Goal: Transaction & Acquisition: Purchase product/service

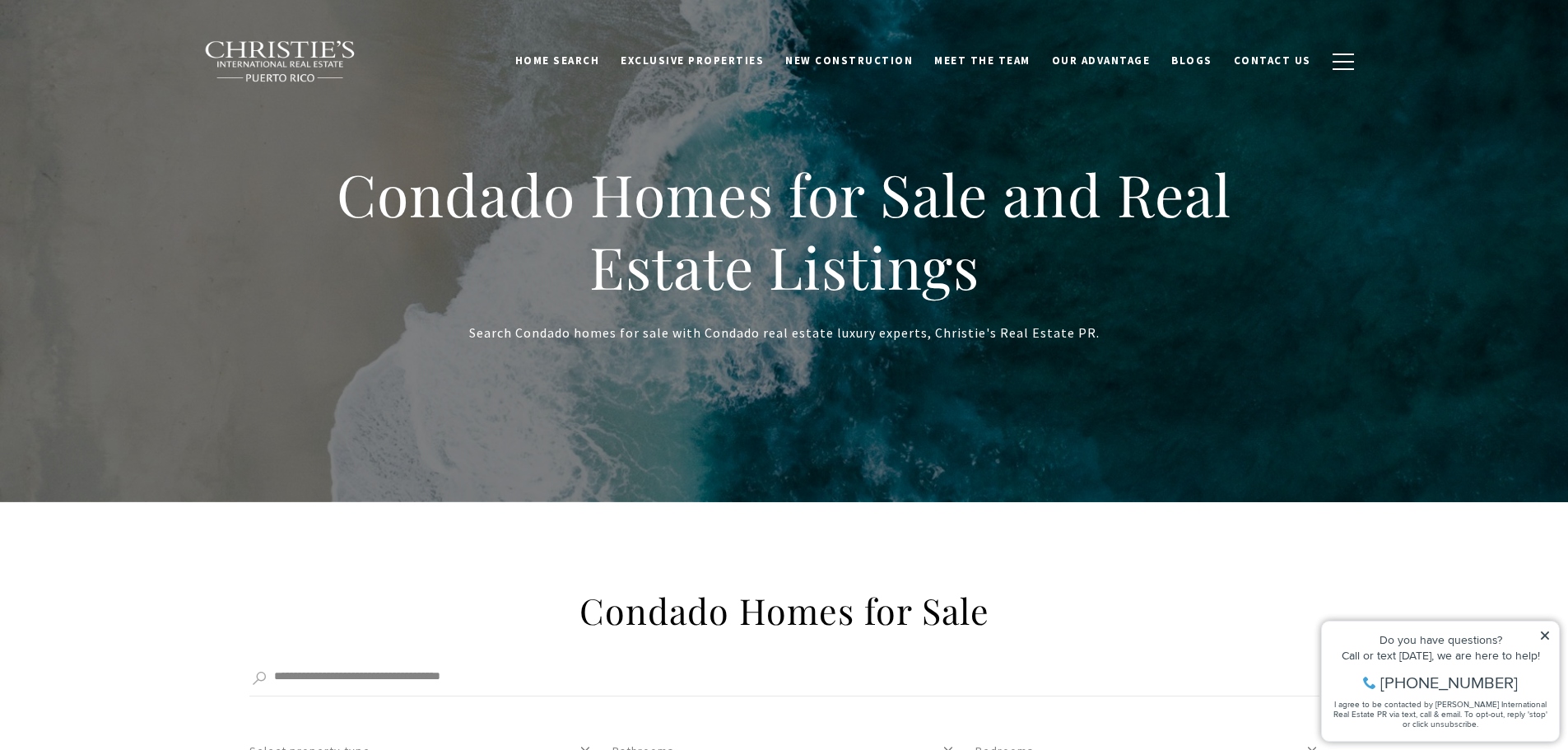
click at [1544, 631] on icon at bounding box center [1545, 635] width 12 height 12
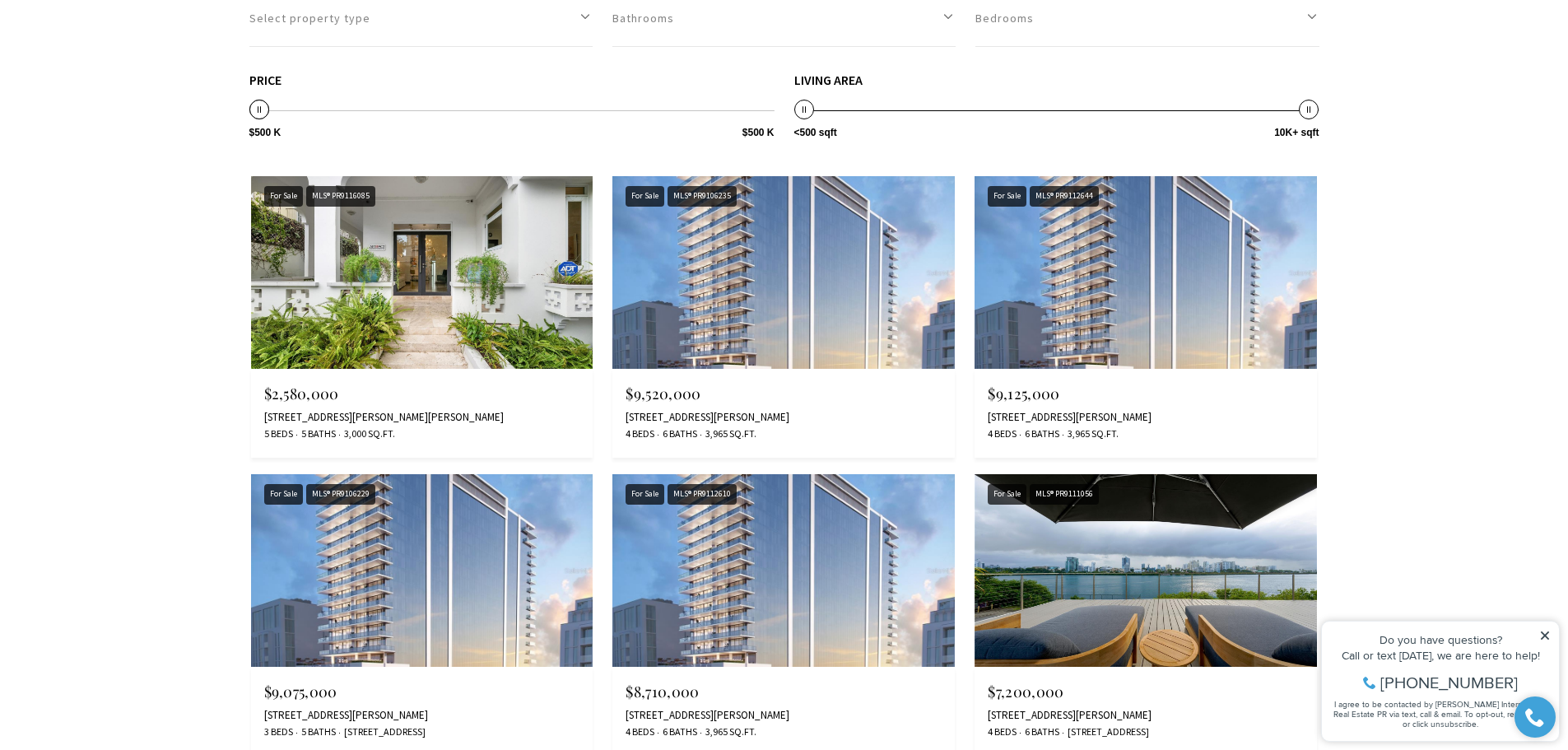
scroll to position [741, 0]
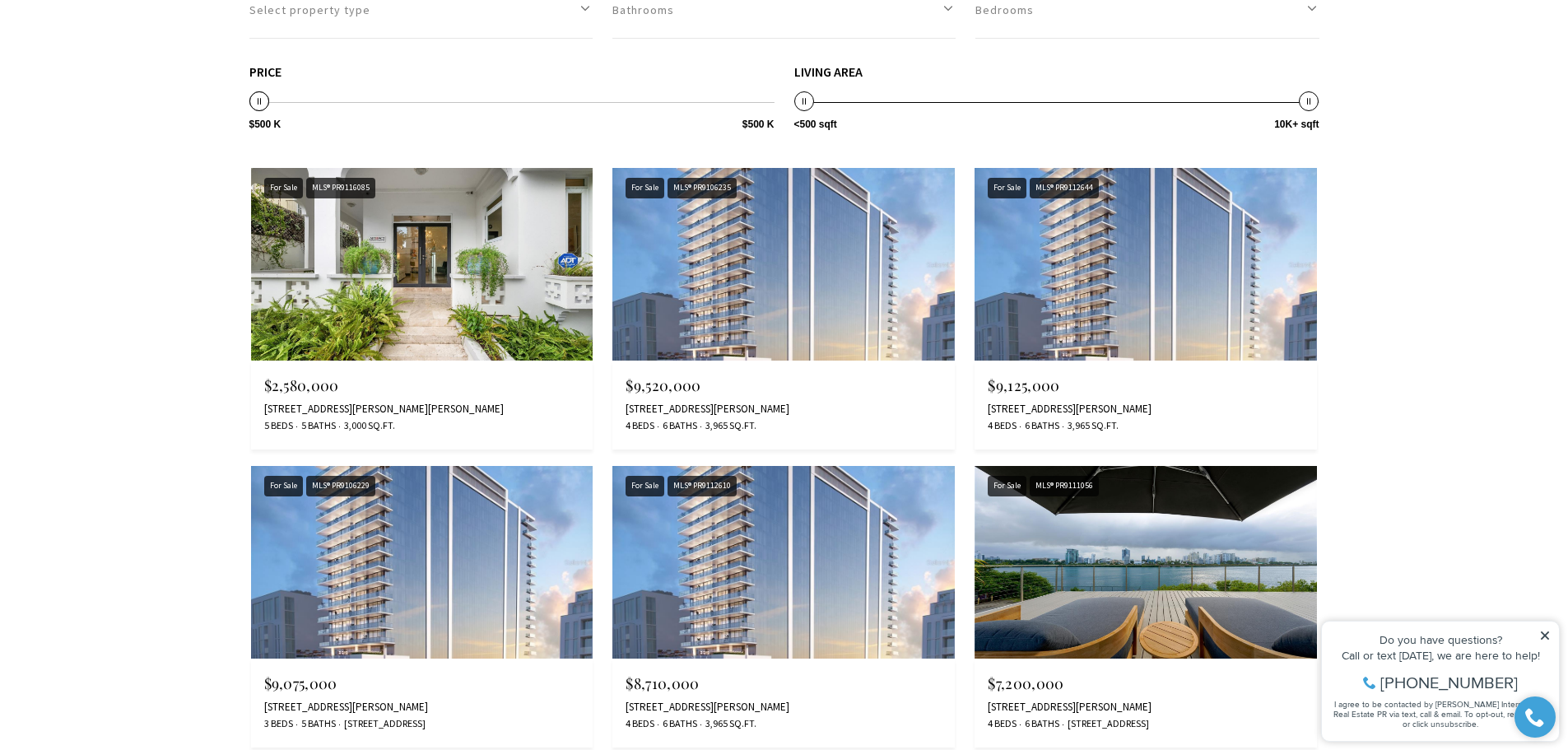
click at [431, 275] on img at bounding box center [422, 265] width 342 height 193
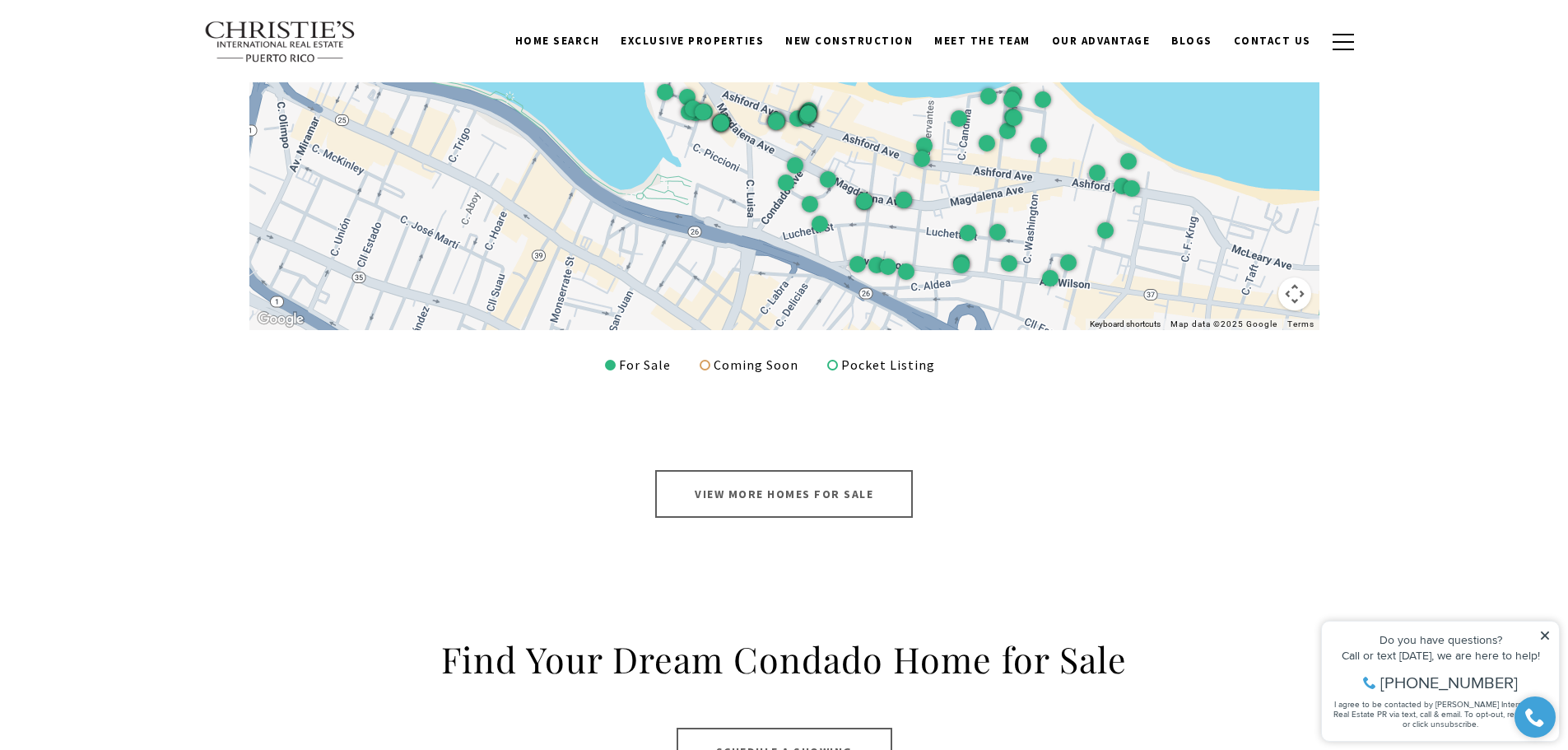
scroll to position [2717, 0]
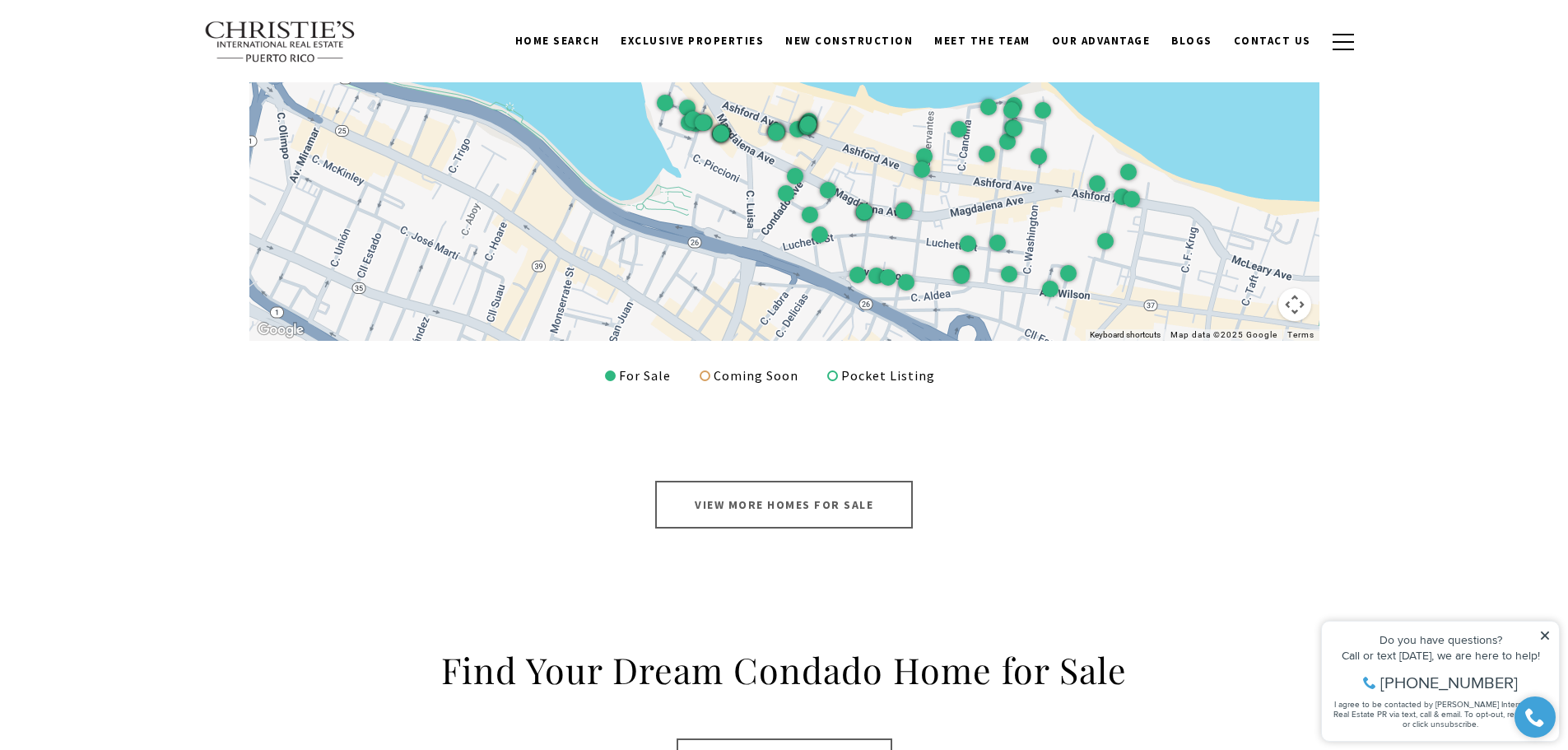
click at [766, 497] on link "View More Homes for Sale" at bounding box center [784, 504] width 258 height 48
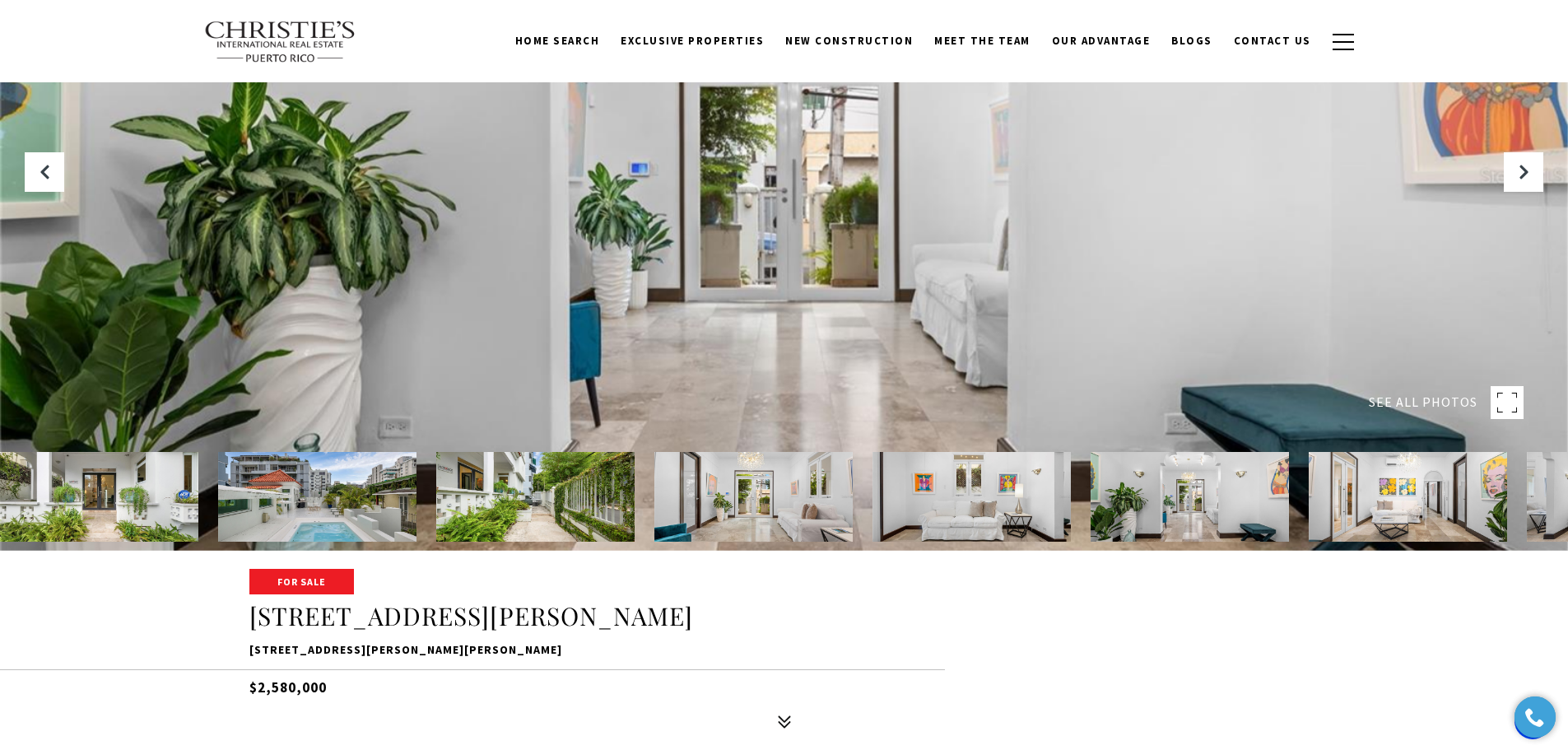
scroll to position [83, 0]
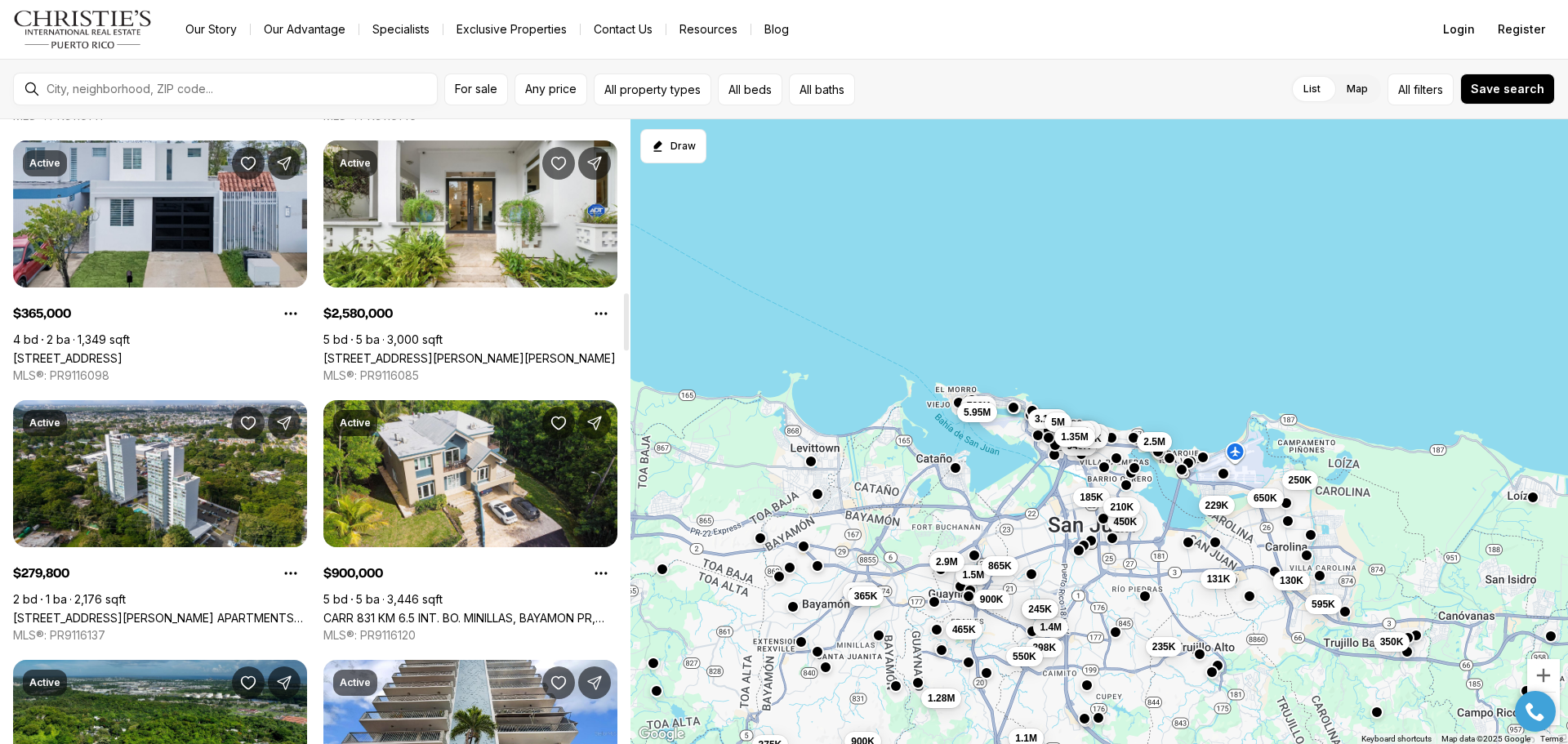
scroll to position [1878, 0]
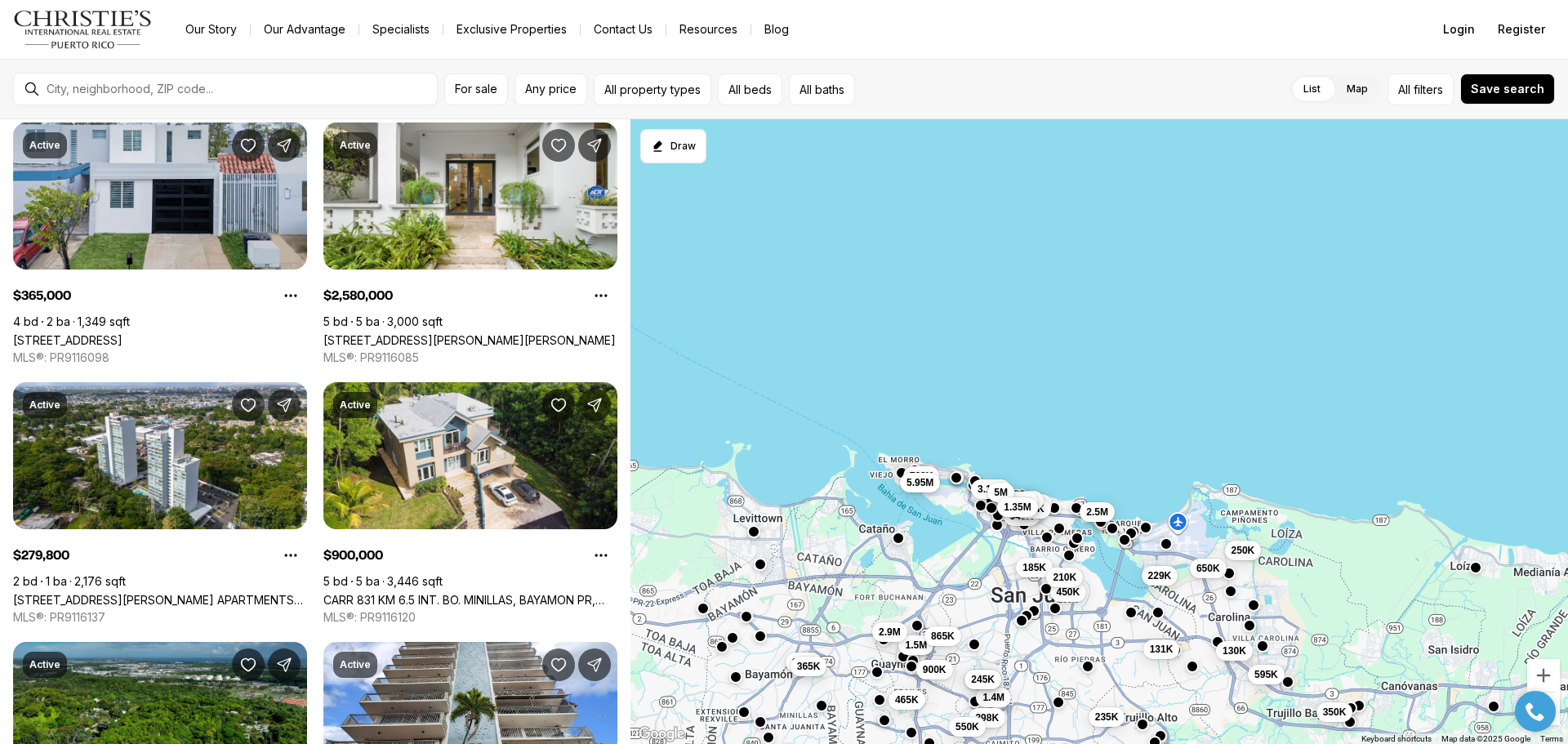
drag, startPoint x: 707, startPoint y: 351, endPoint x: 650, endPoint y: 423, distance: 91.8
click at [650, 423] on div "1.7M 185K 229K 450K 650K 210K 131K 350K 595K 130K 235K 945K 245K 1.29M 650K 2.5…" at bounding box center [1099, 432] width 938 height 625
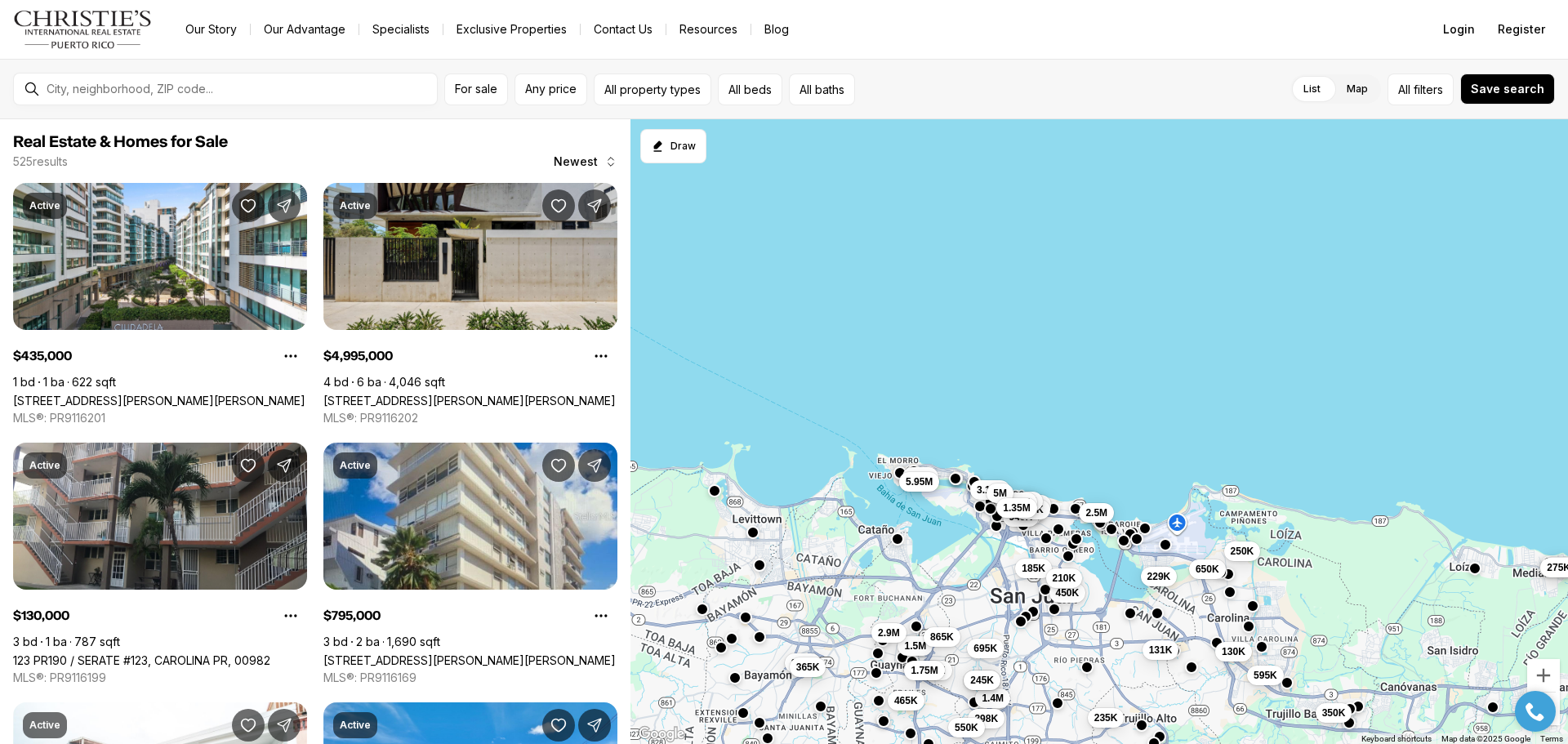
click at [918, 476] on span "5.95M" at bounding box center [919, 482] width 27 height 14
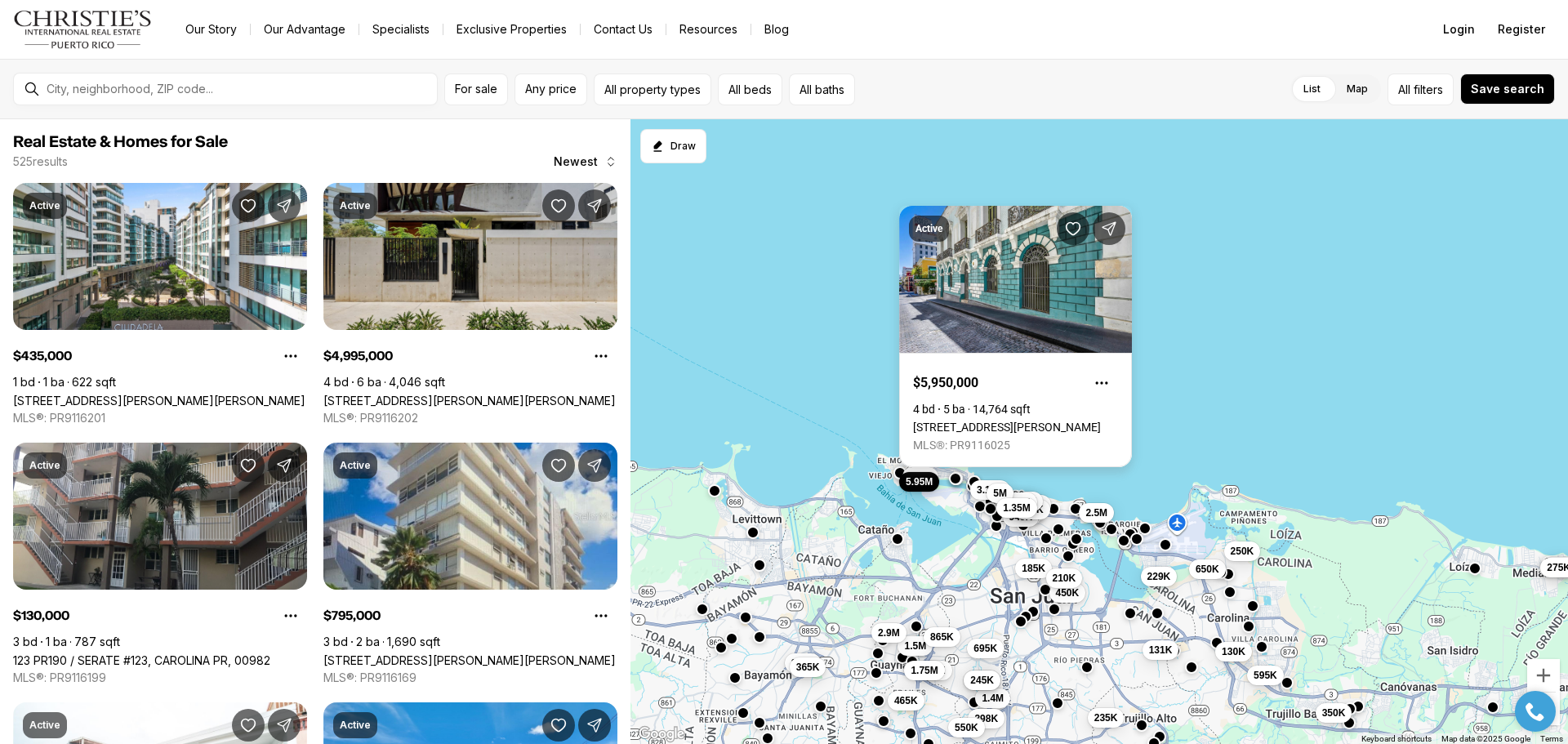
click at [978, 421] on link "[STREET_ADDRESS][PERSON_NAME]" at bounding box center [1006, 427] width 188 height 14
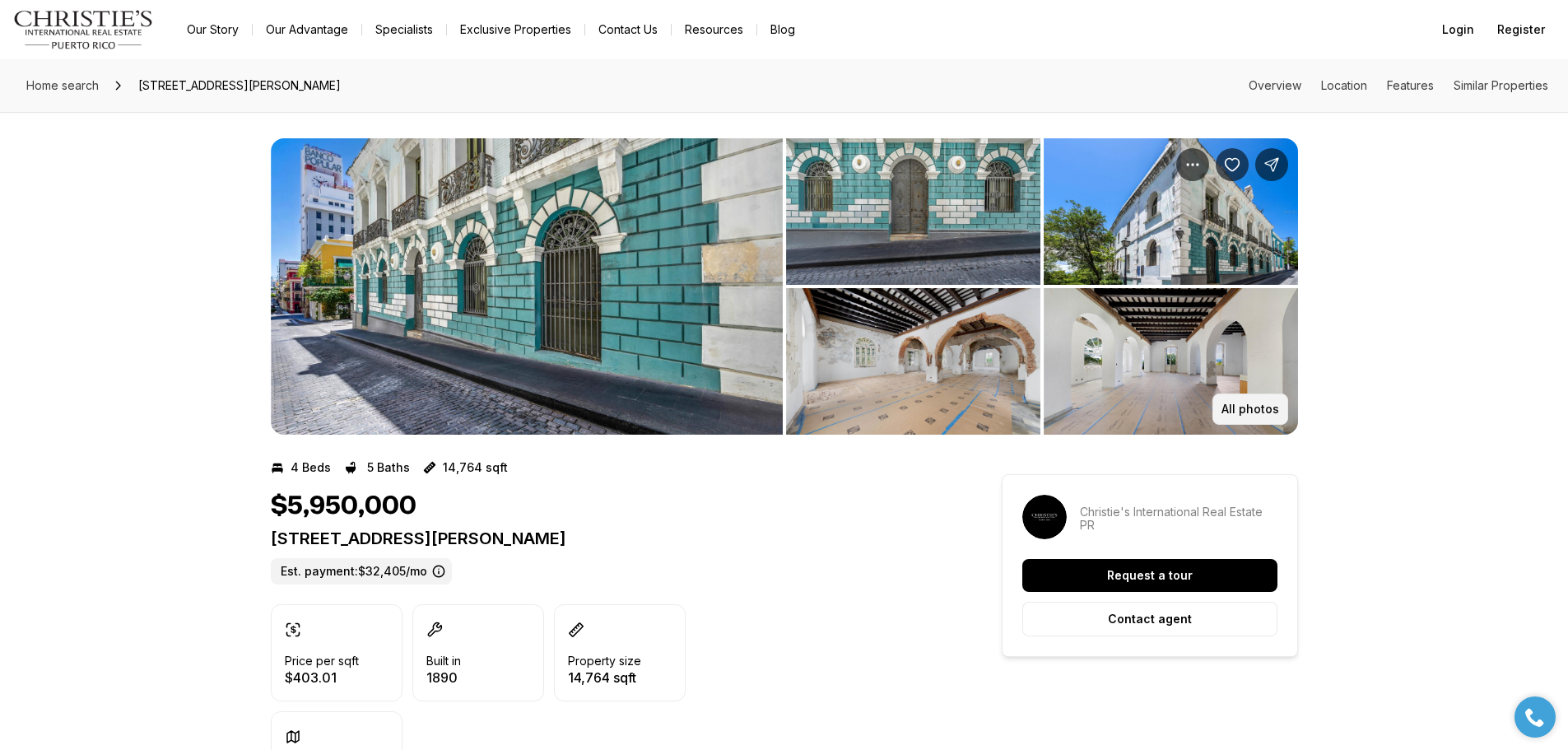
click at [1239, 406] on p "All photos" at bounding box center [1250, 410] width 57 height 14
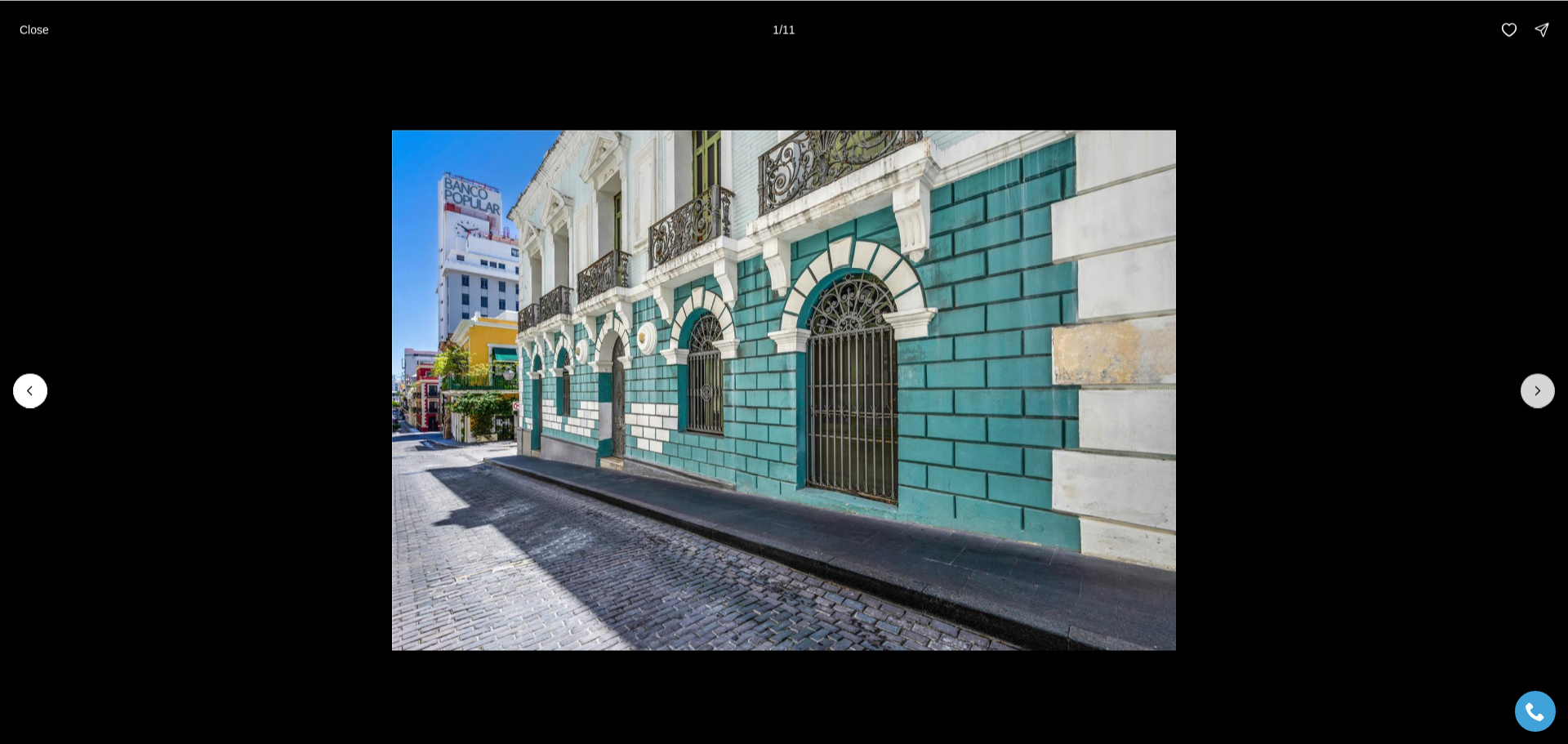
click at [1537, 387] on icon "Next slide" at bounding box center [1538, 390] width 4 height 8
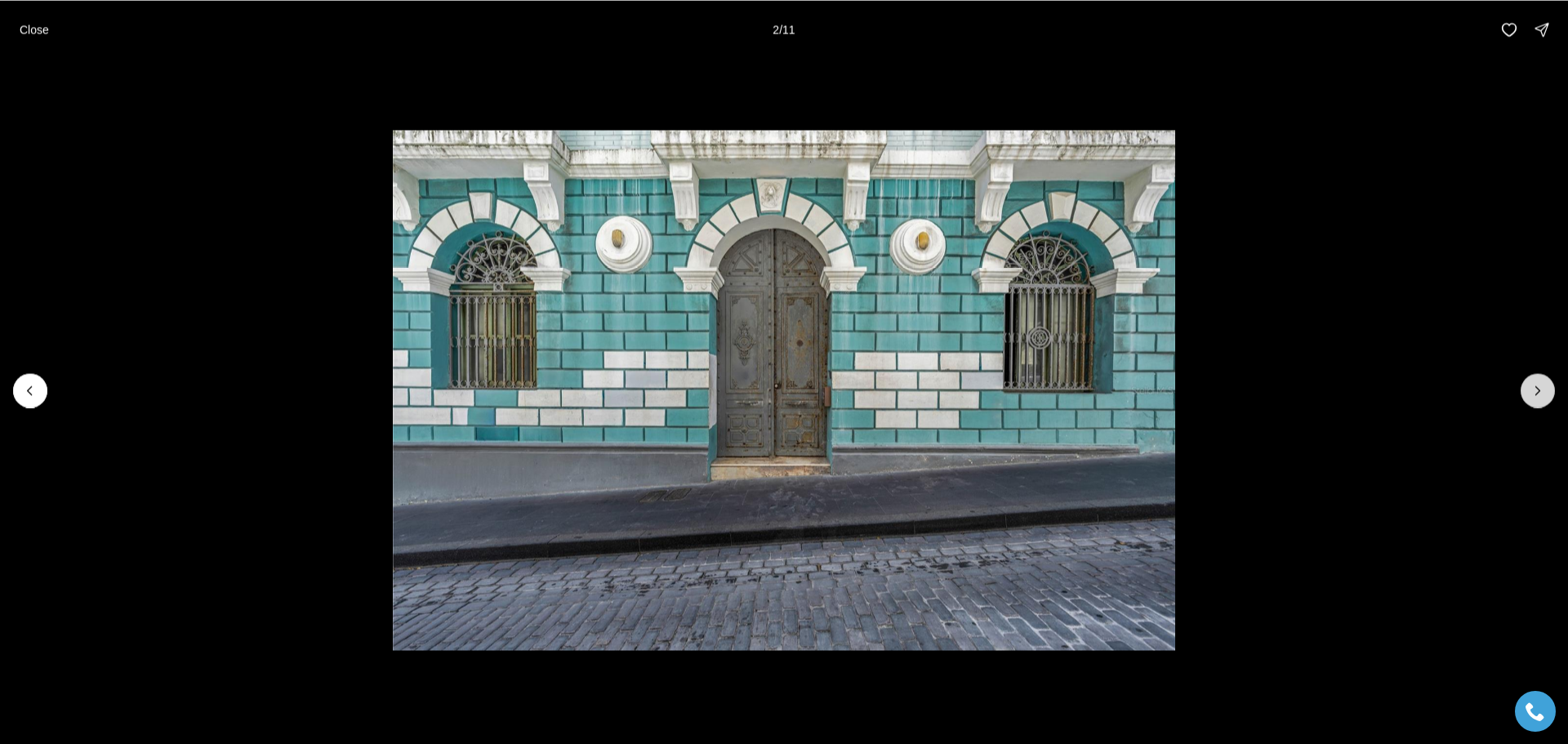
click at [1537, 387] on icon "Next slide" at bounding box center [1538, 390] width 4 height 8
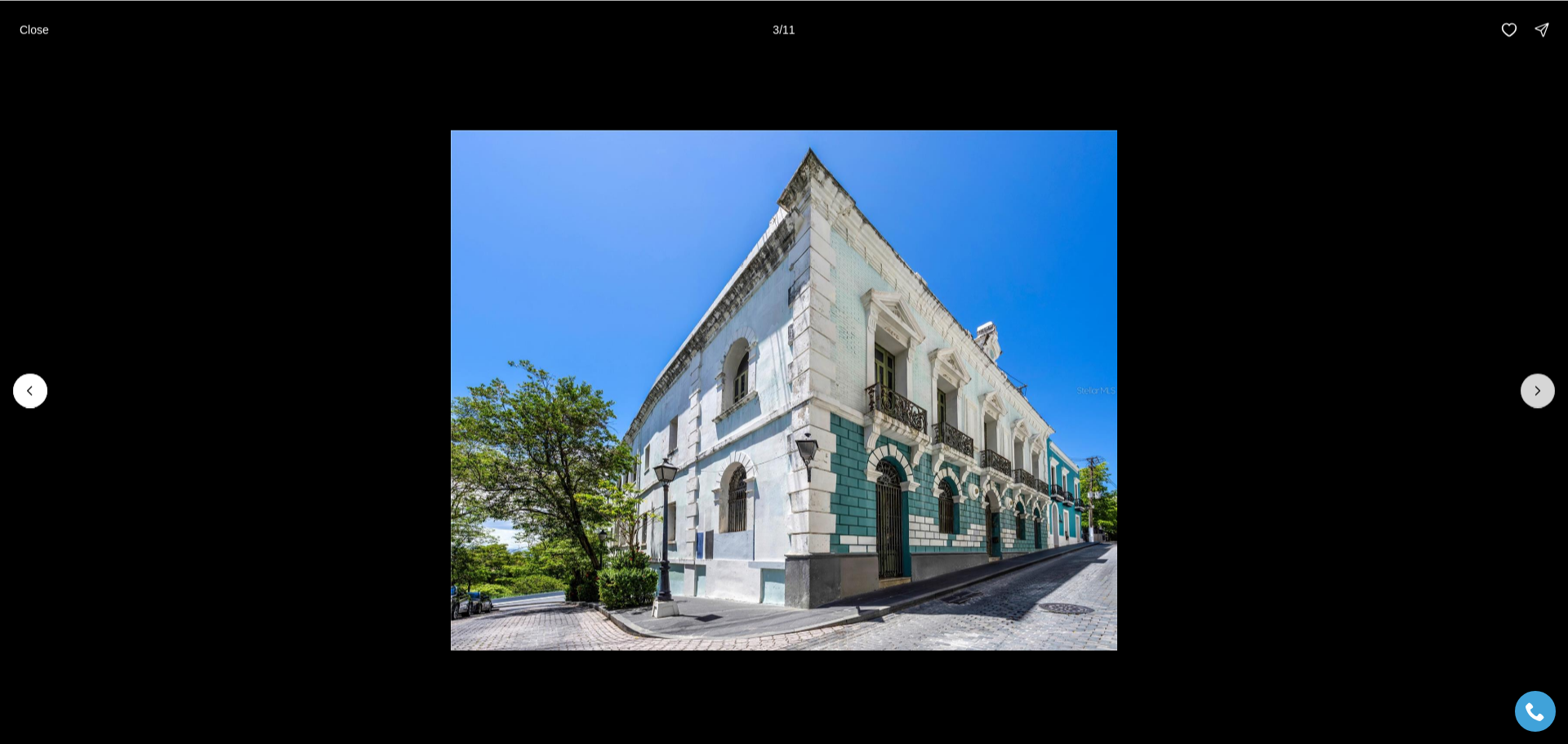
click at [1537, 387] on icon "Next slide" at bounding box center [1538, 390] width 4 height 8
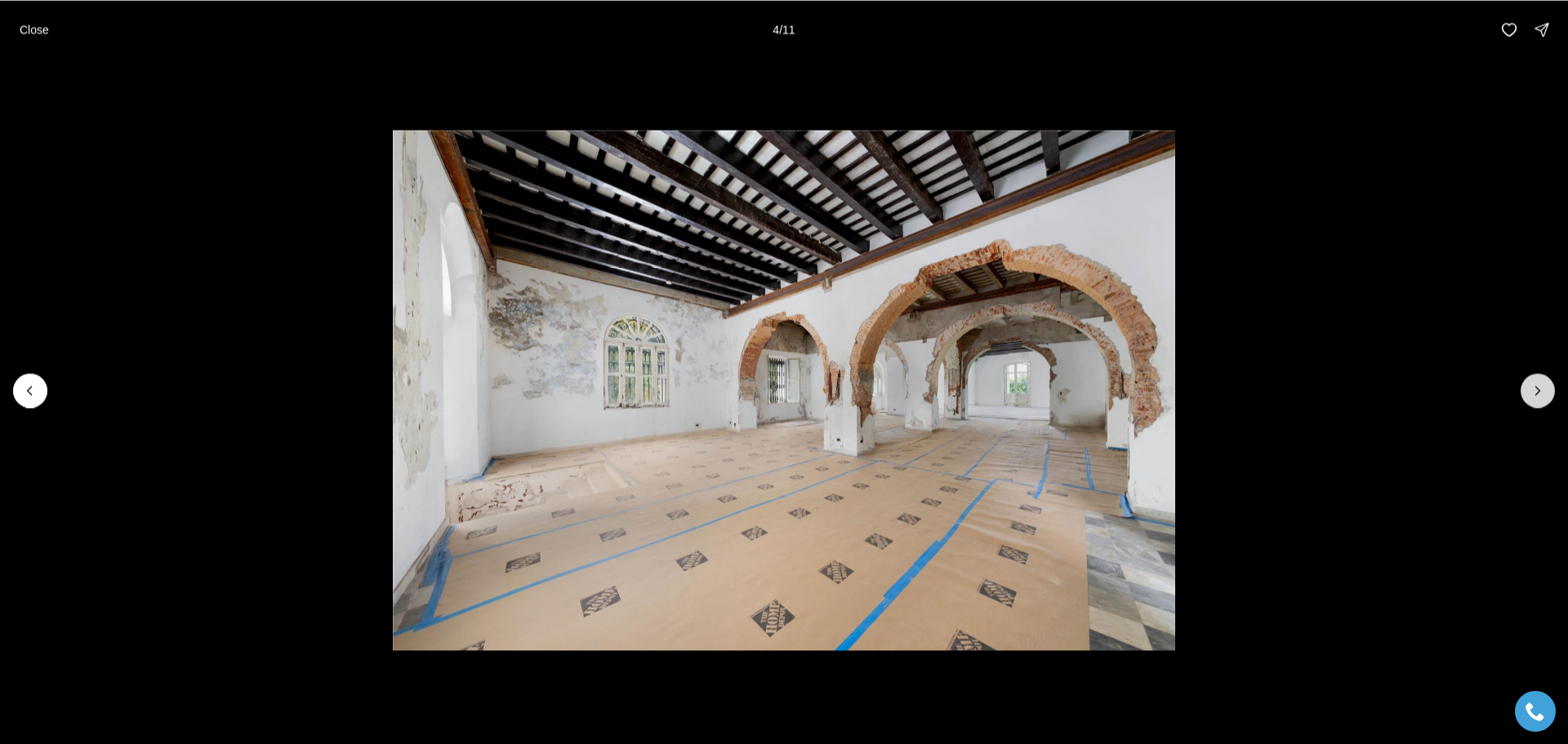
click at [1537, 387] on icon "Next slide" at bounding box center [1538, 390] width 4 height 8
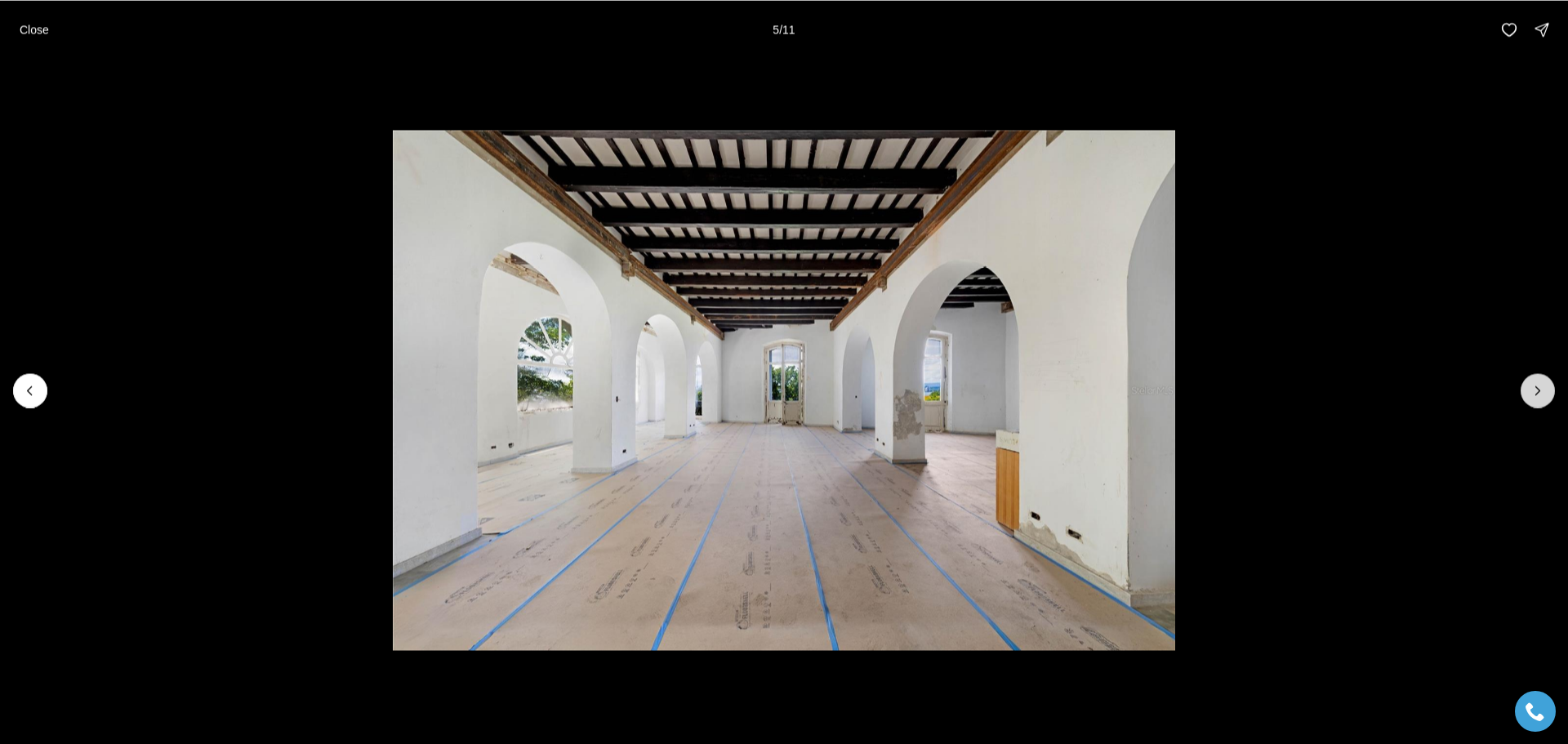
click at [1537, 387] on icon "Next slide" at bounding box center [1538, 390] width 4 height 8
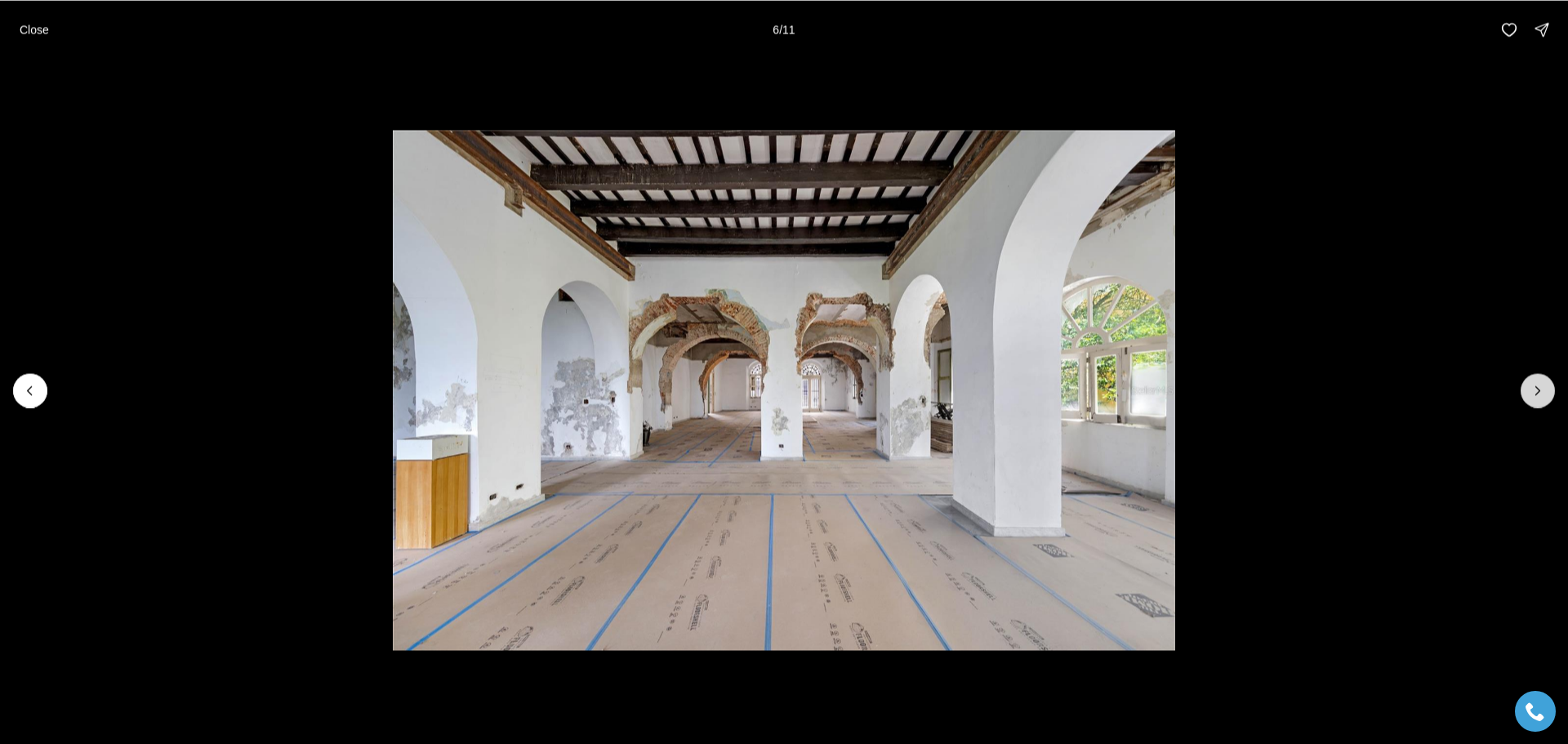
click at [1537, 387] on icon "Next slide" at bounding box center [1538, 390] width 4 height 8
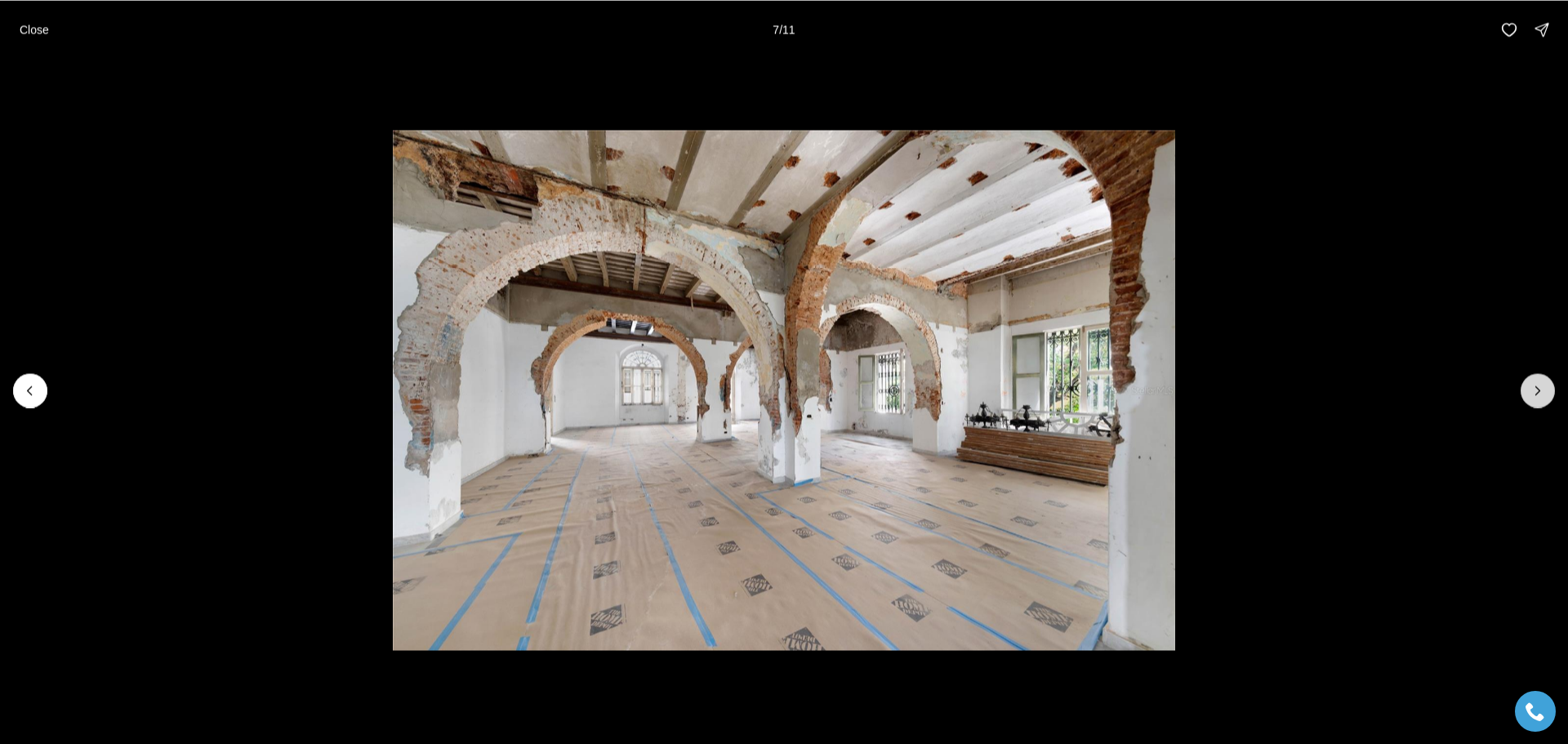
click at [1537, 387] on icon "Next slide" at bounding box center [1538, 390] width 4 height 8
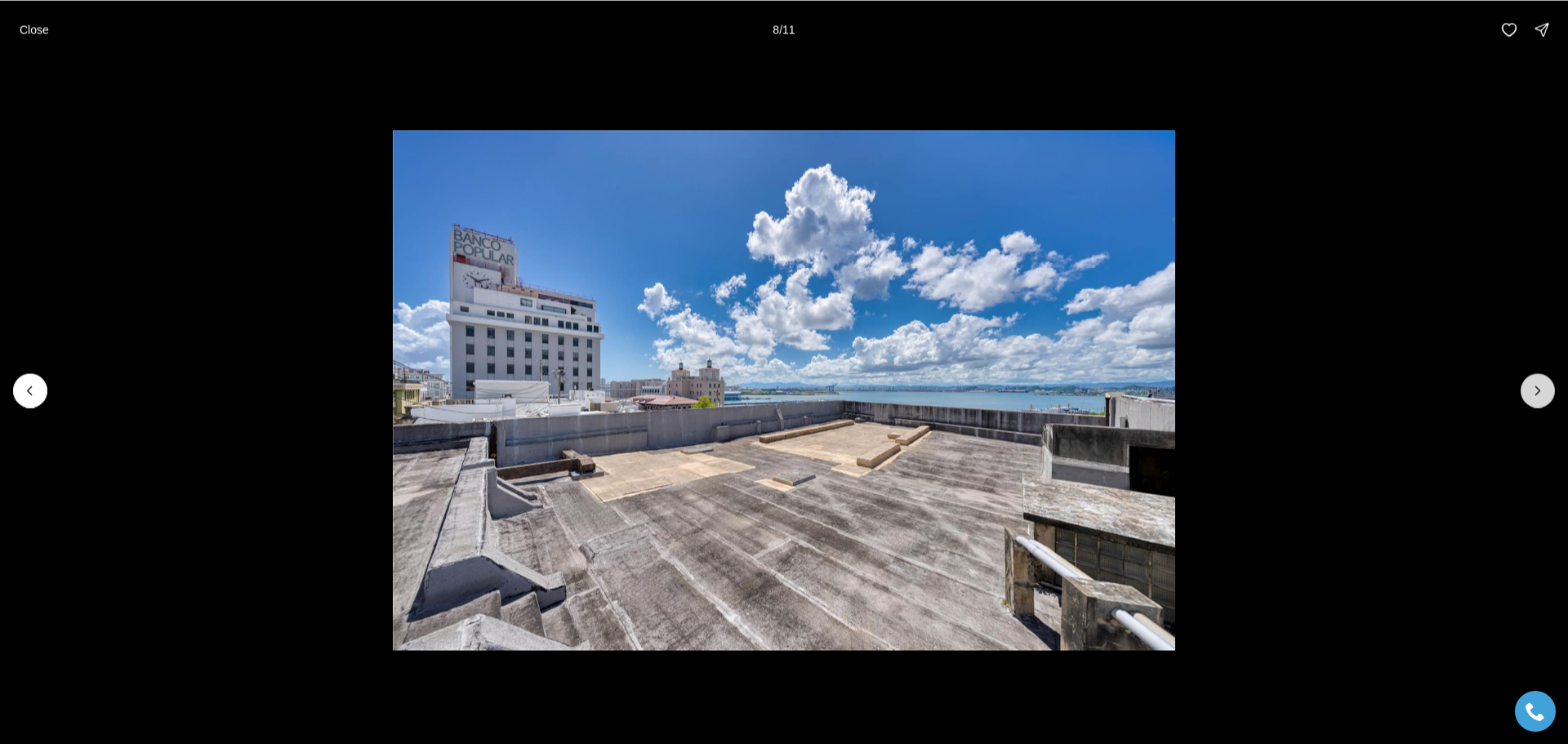
click at [1537, 387] on icon "Next slide" at bounding box center [1538, 390] width 4 height 8
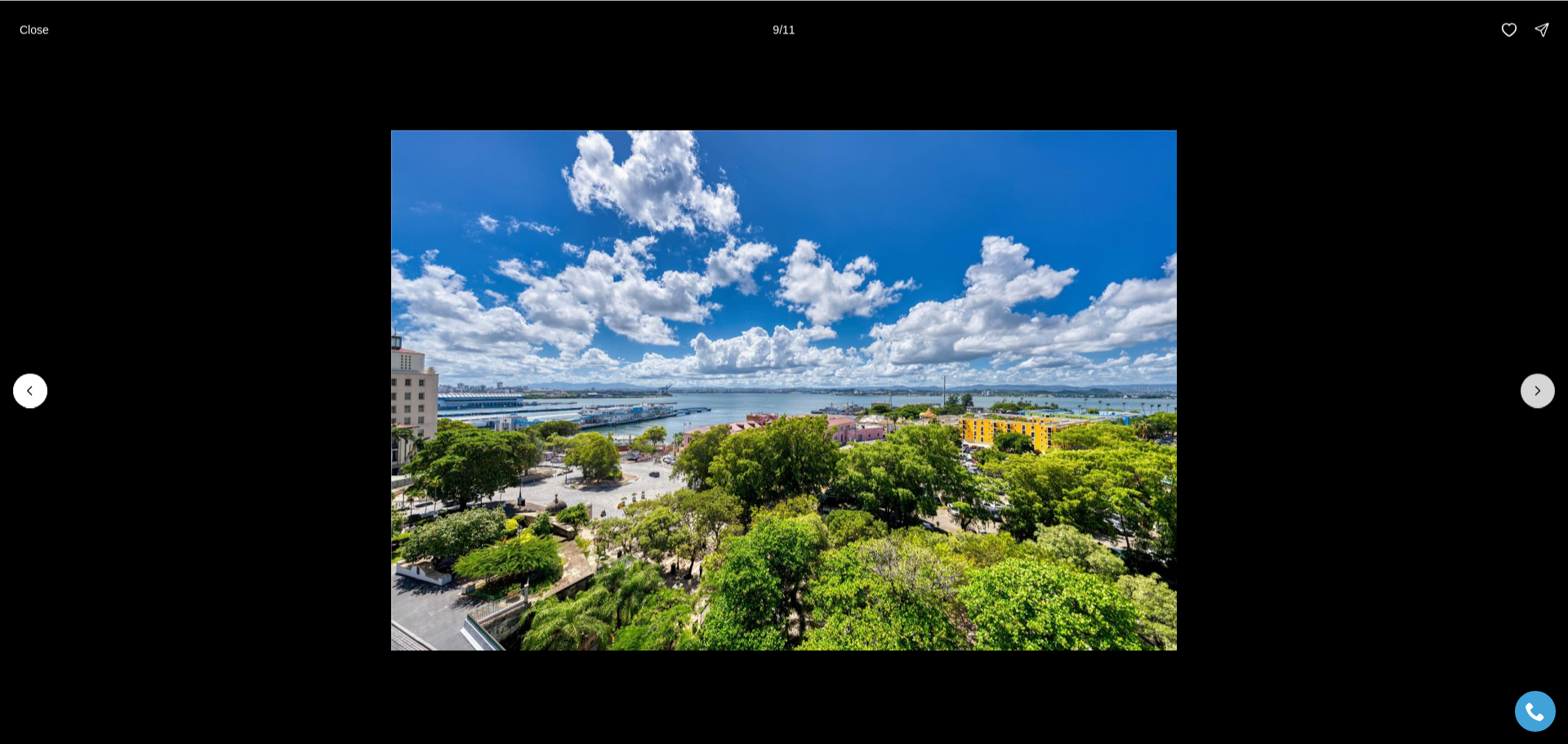
click at [1537, 387] on icon "Next slide" at bounding box center [1538, 390] width 4 height 8
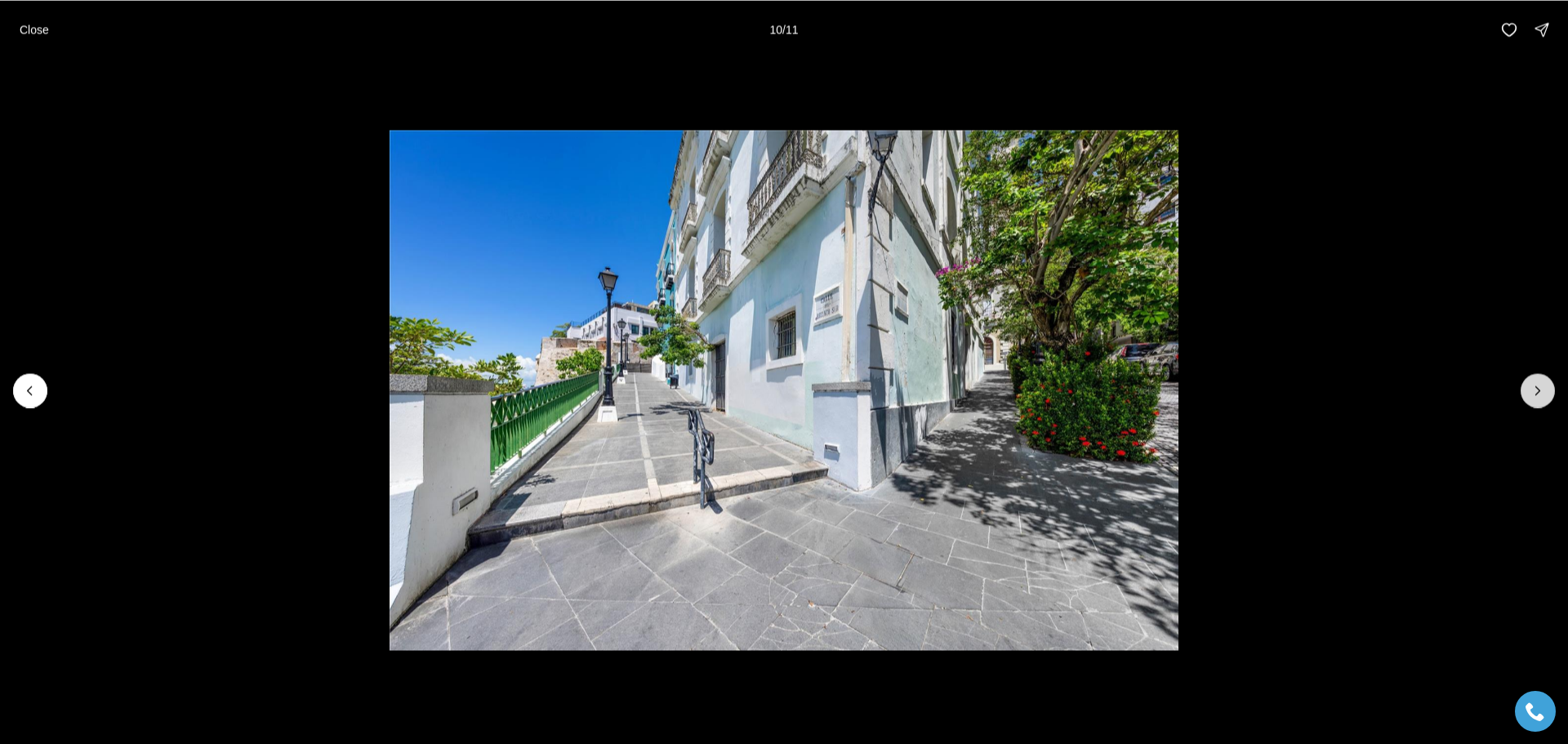
click at [1537, 387] on icon "Next slide" at bounding box center [1538, 390] width 4 height 8
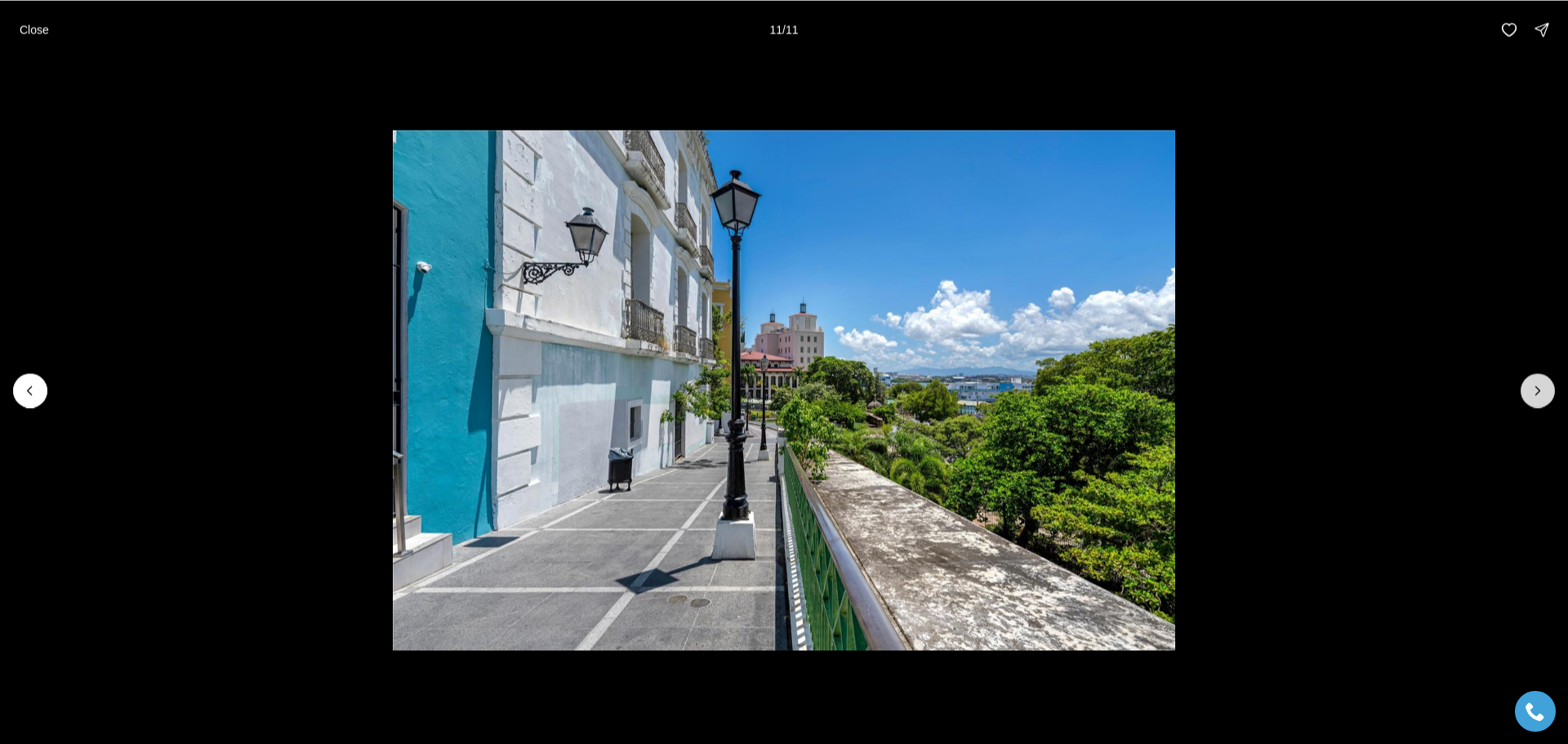
click at [1537, 387] on div at bounding box center [1538, 391] width 35 height 35
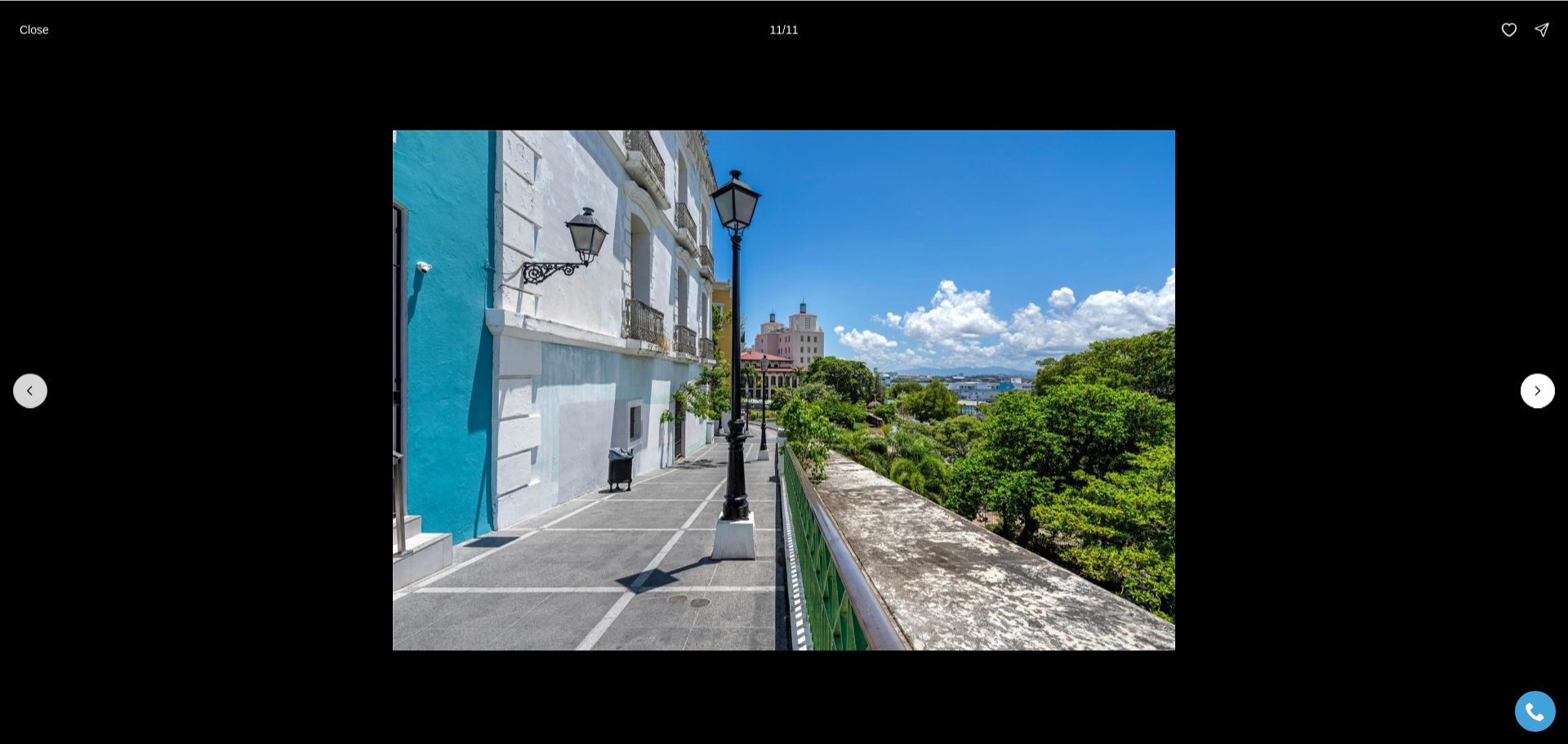
click at [21, 385] on button "Previous slide" at bounding box center [31, 391] width 35 height 35
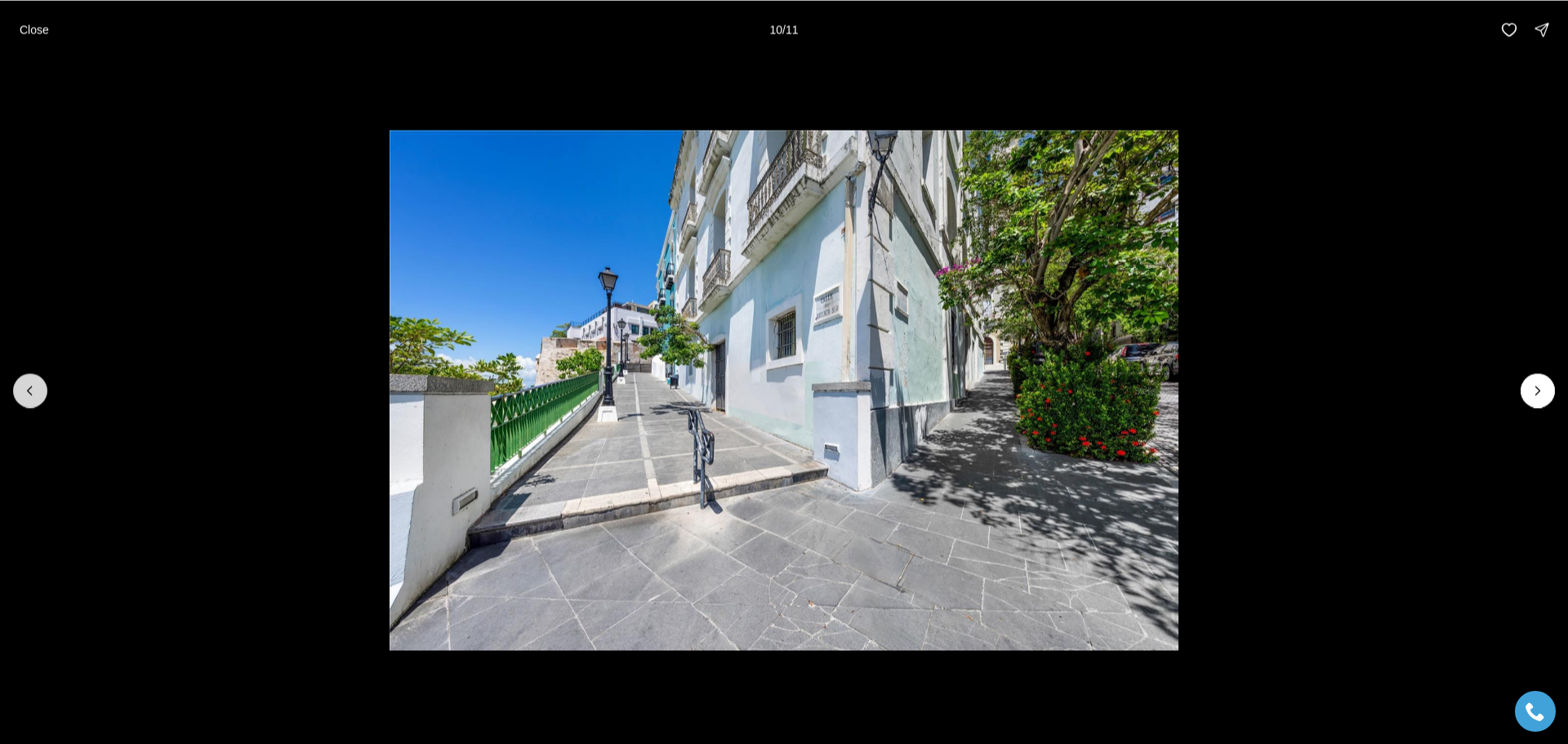
click at [21, 385] on button "Previous slide" at bounding box center [31, 391] width 35 height 35
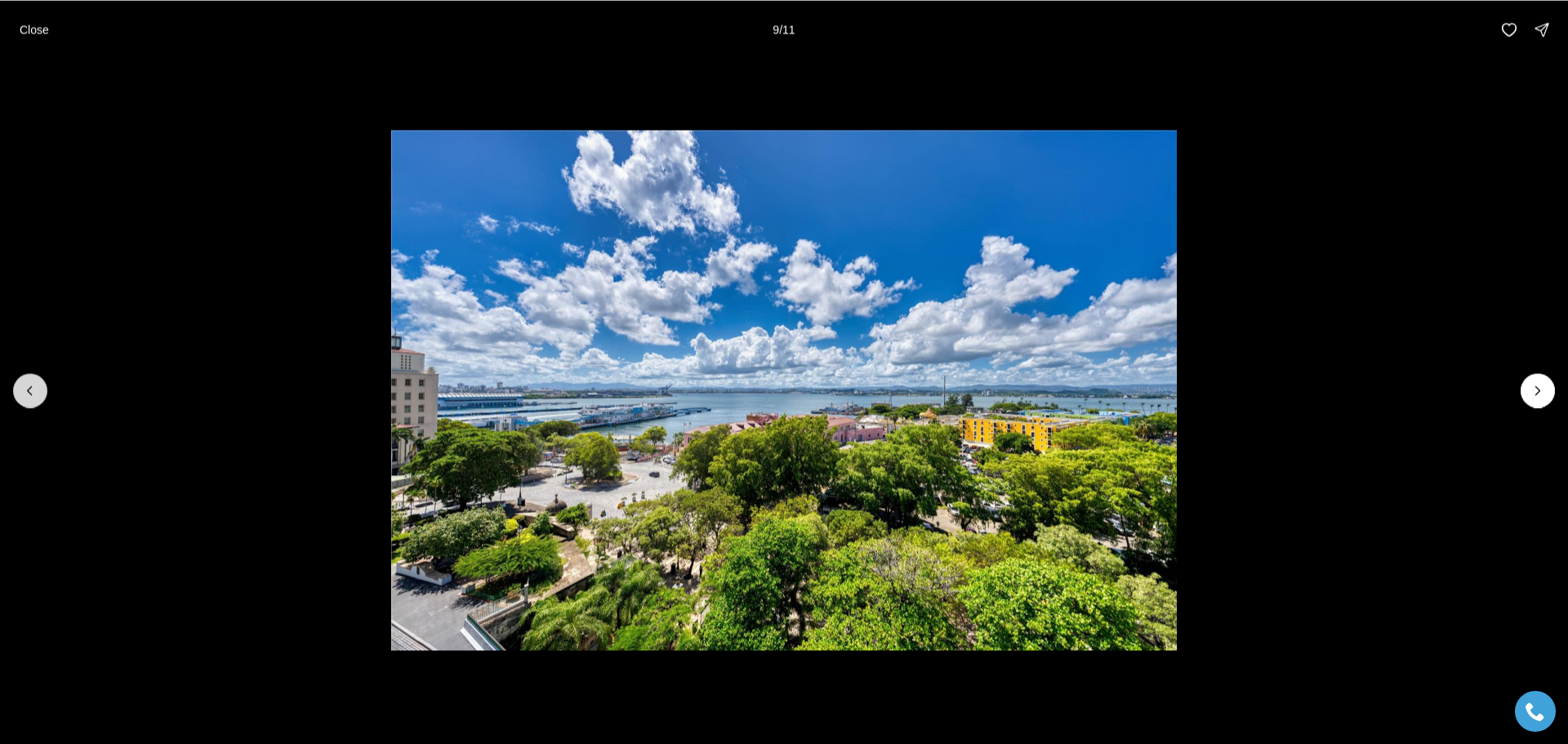
click at [21, 385] on button "Previous slide" at bounding box center [31, 391] width 35 height 35
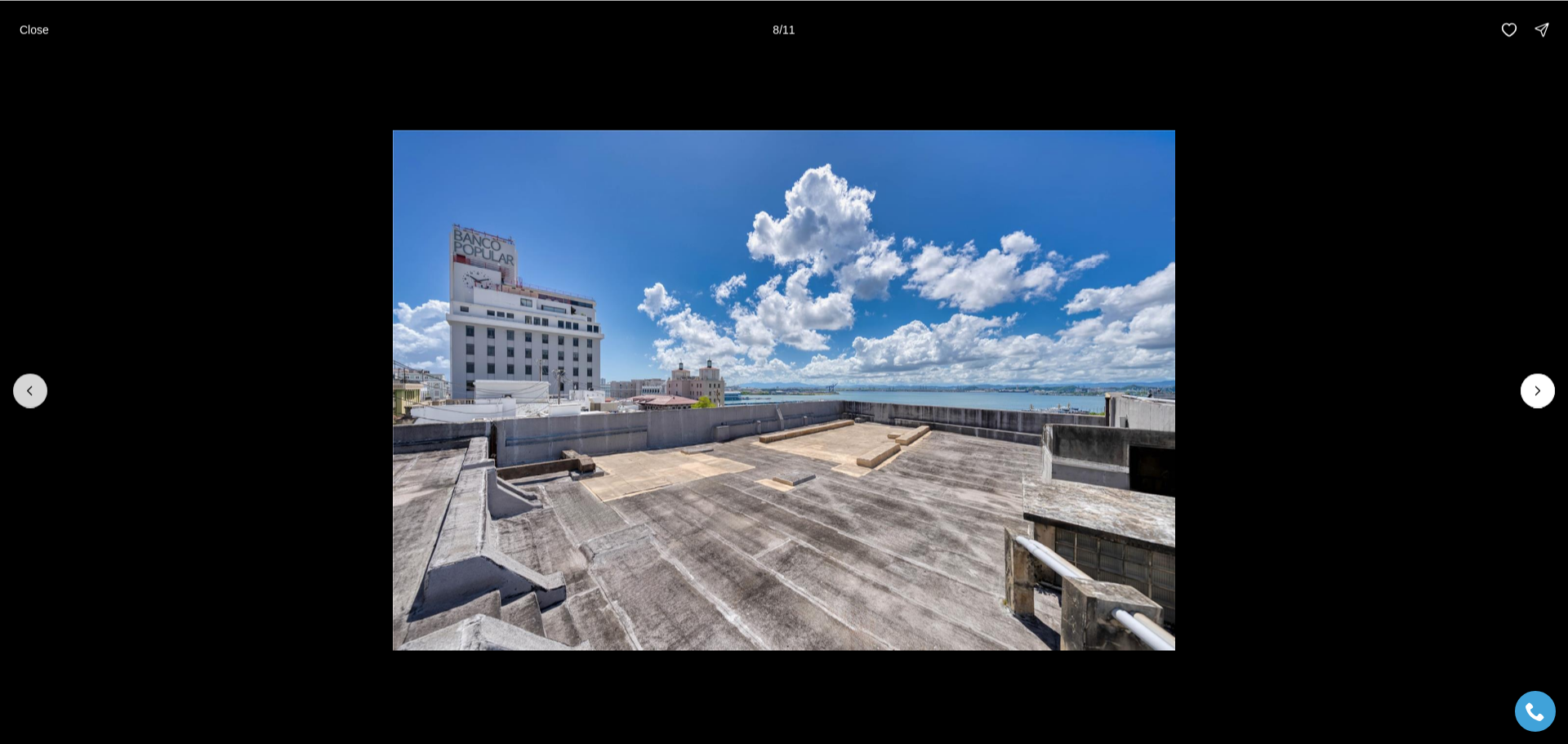
click at [21, 385] on button "Previous slide" at bounding box center [31, 391] width 35 height 35
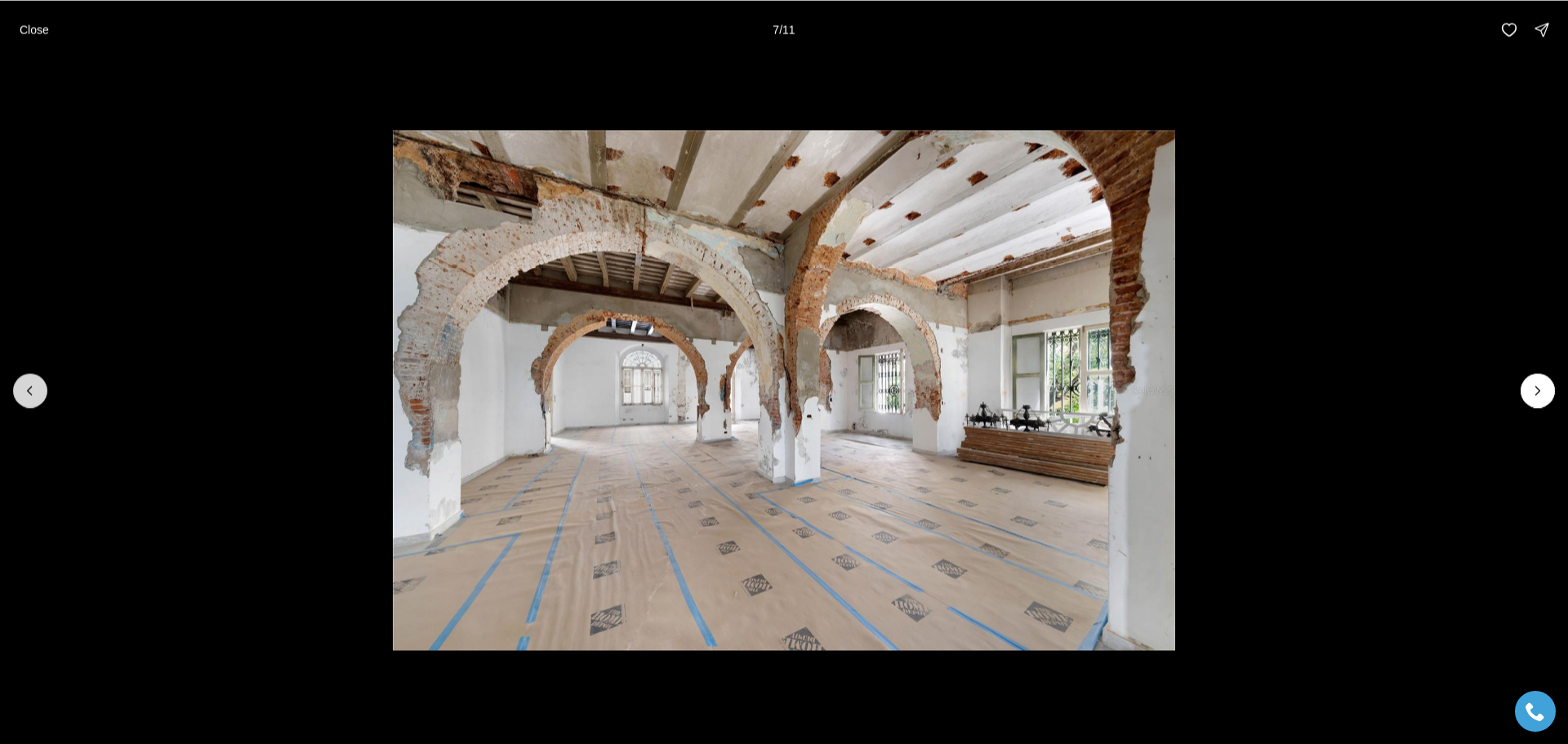
click at [21, 385] on button "Previous slide" at bounding box center [31, 391] width 35 height 35
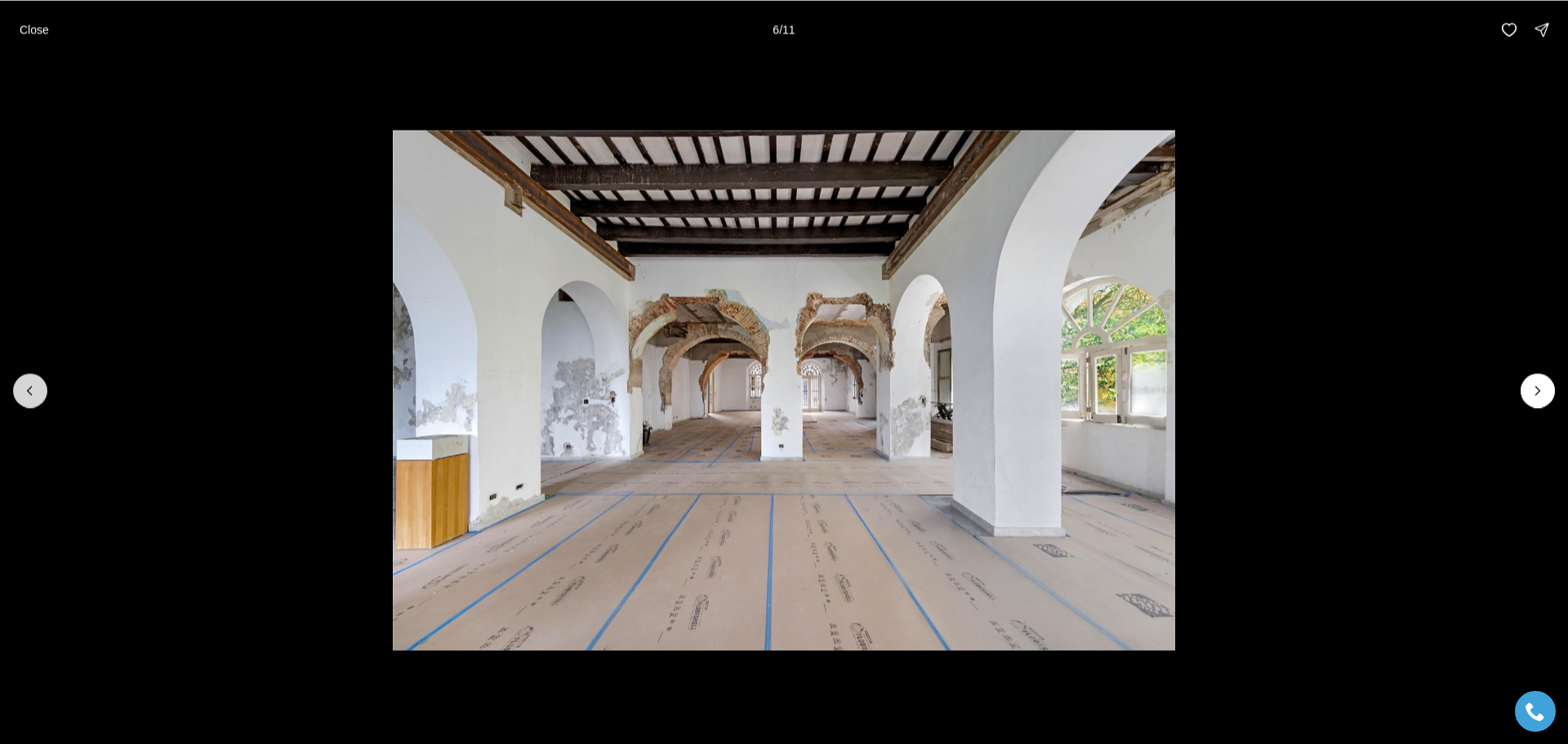
click at [21, 385] on button "Previous slide" at bounding box center [31, 391] width 35 height 35
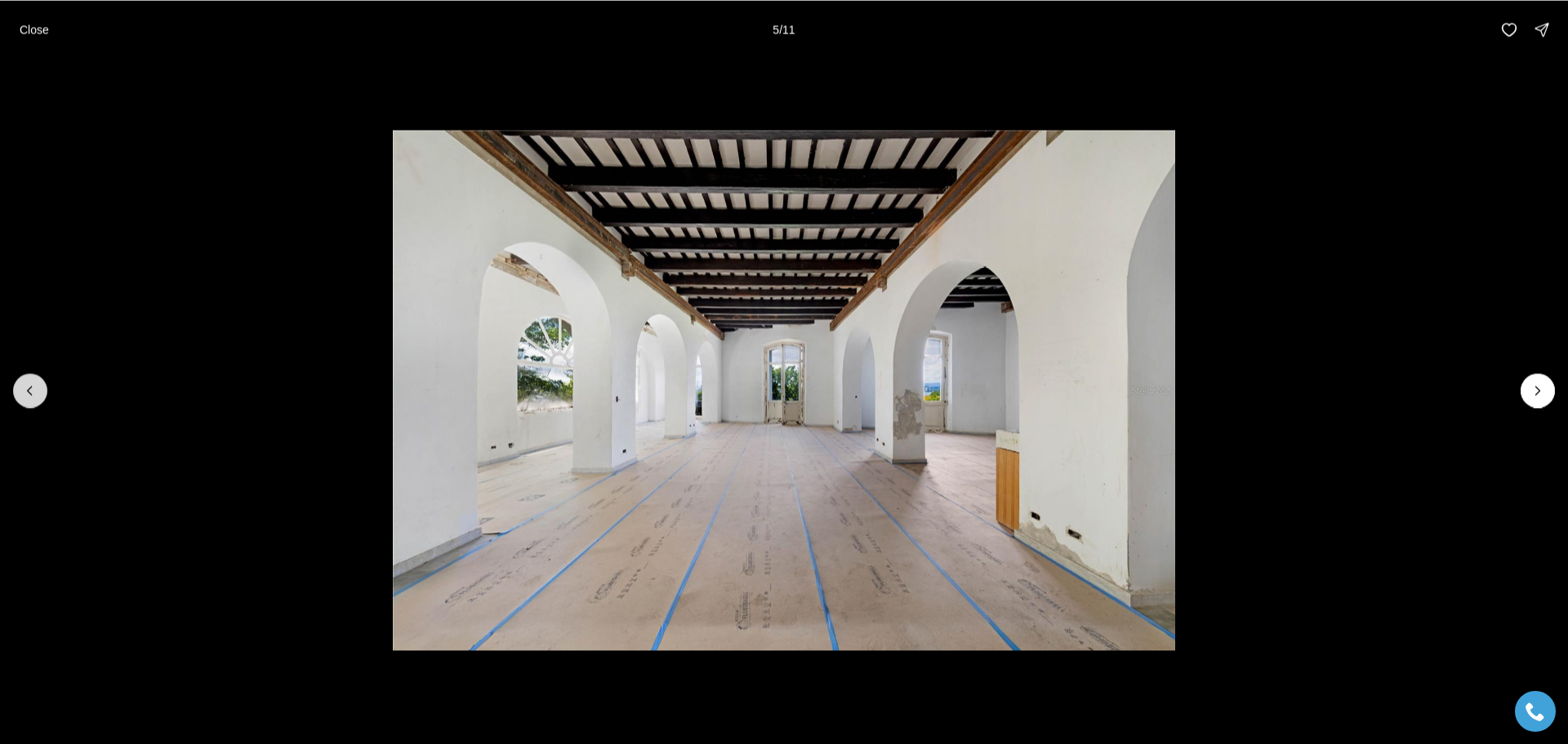
click at [21, 385] on button "Previous slide" at bounding box center [31, 391] width 35 height 35
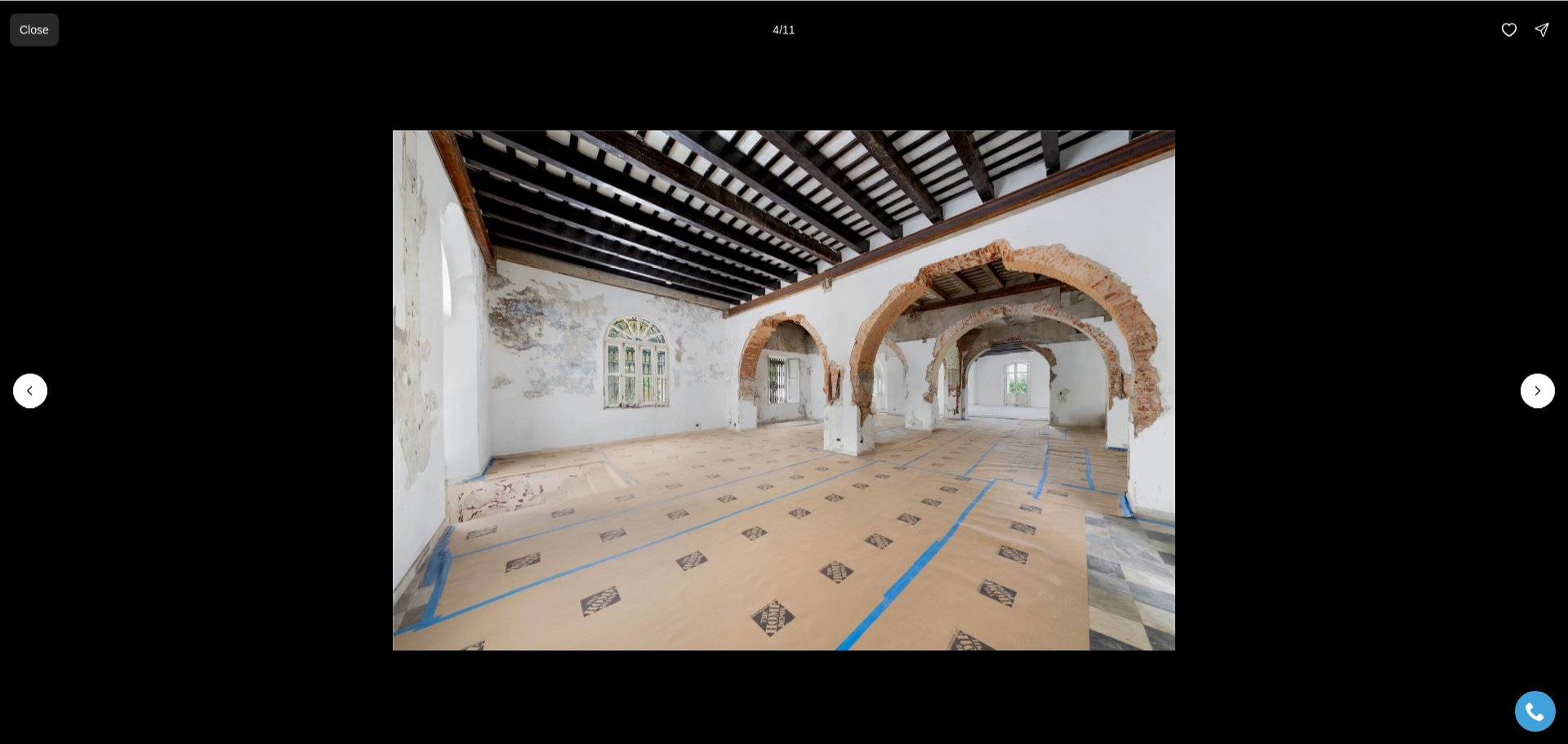
click at [35, 28] on p "Close" at bounding box center [34, 30] width 29 height 14
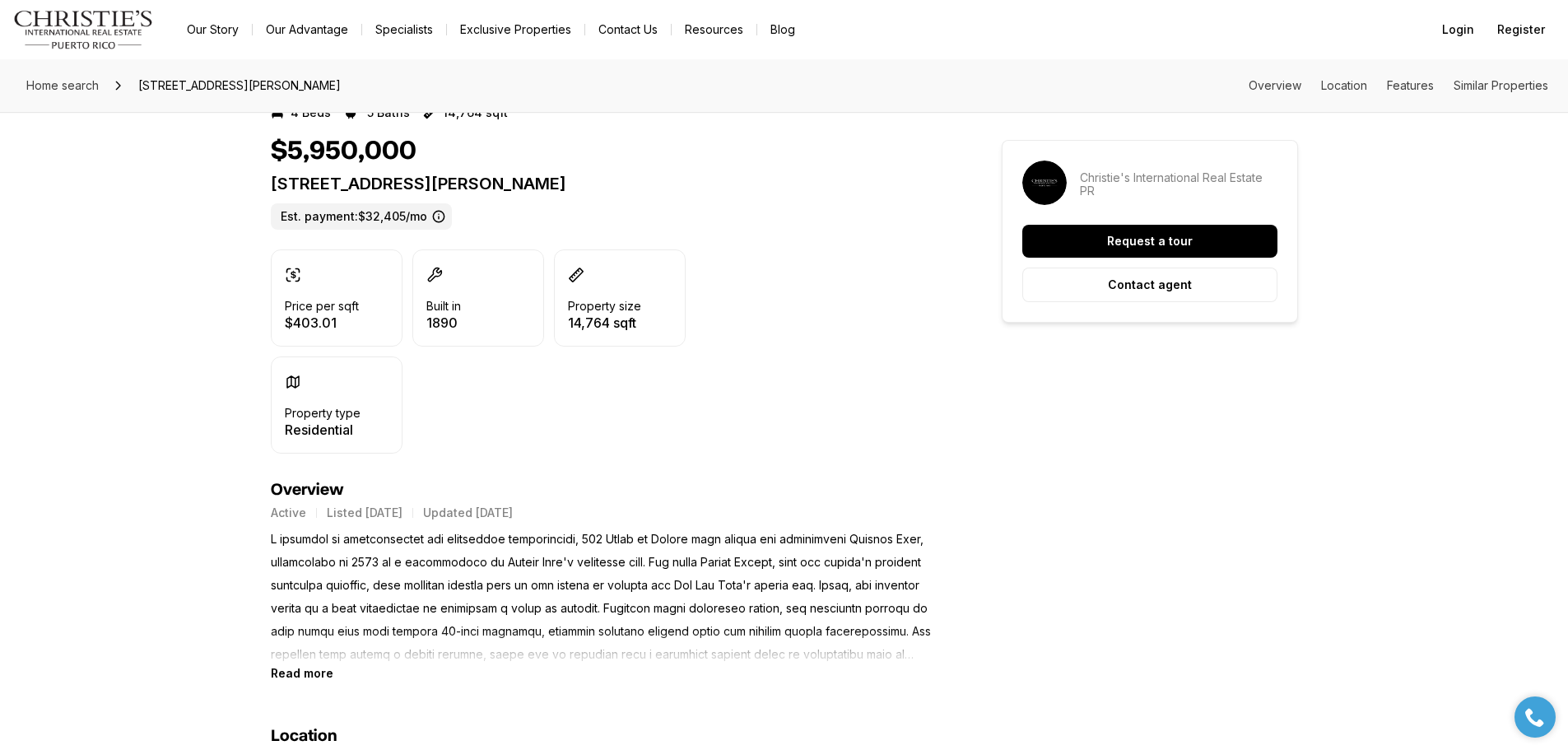
scroll to position [494, 0]
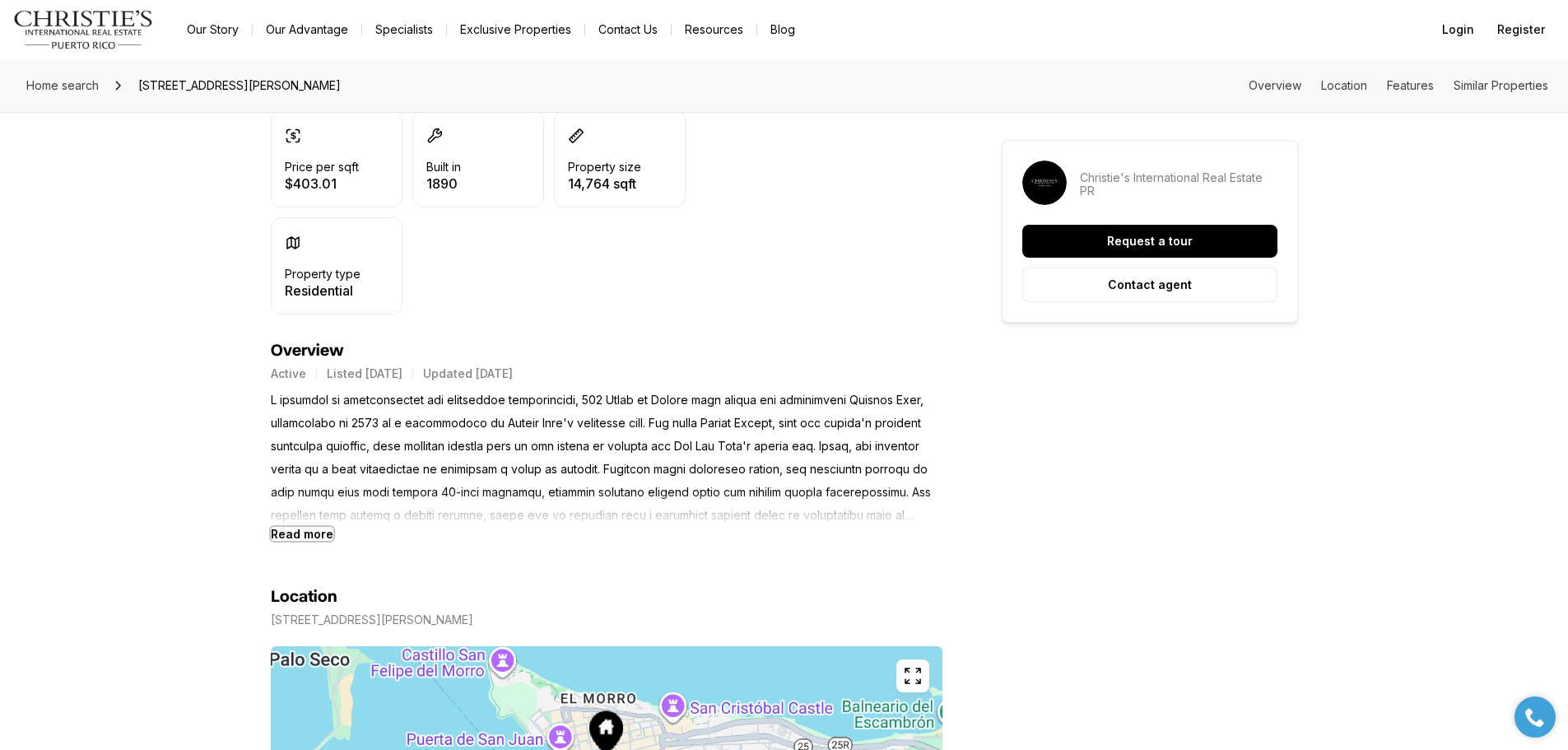
click at [310, 531] on b "Read more" at bounding box center [302, 534] width 62 height 14
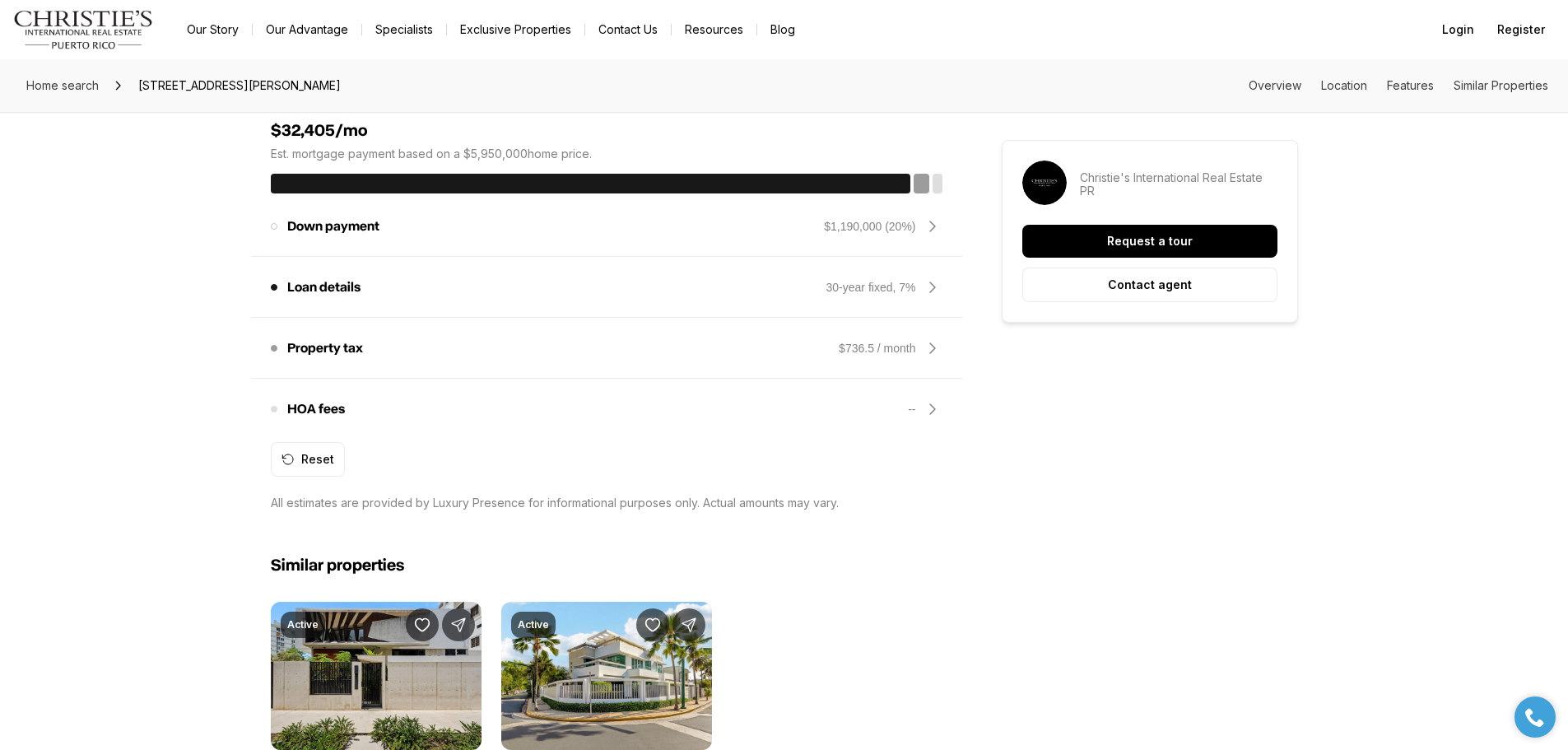
scroll to position [1482, 0]
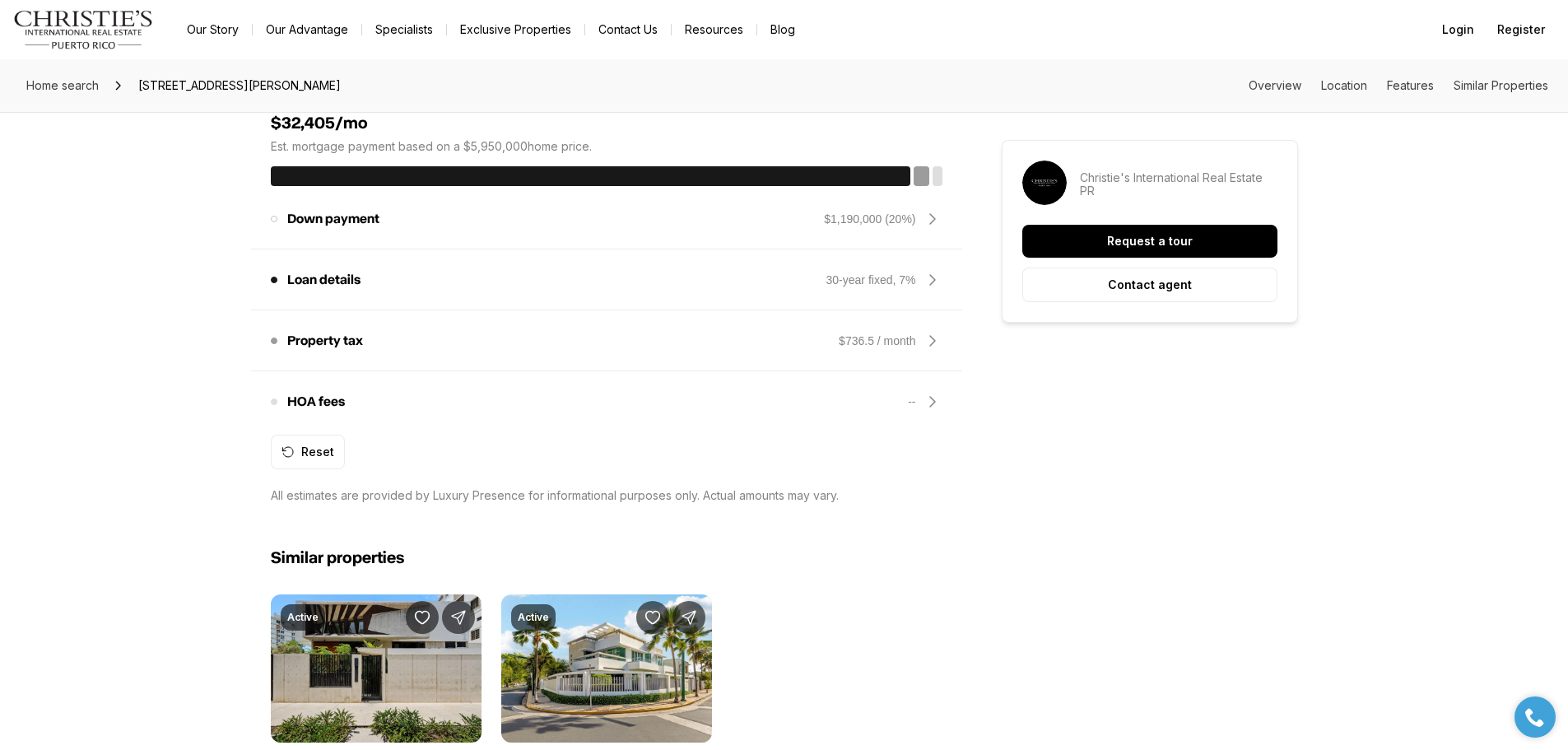
click at [319, 395] on p "HOA fees" at bounding box center [315, 402] width 57 height 14
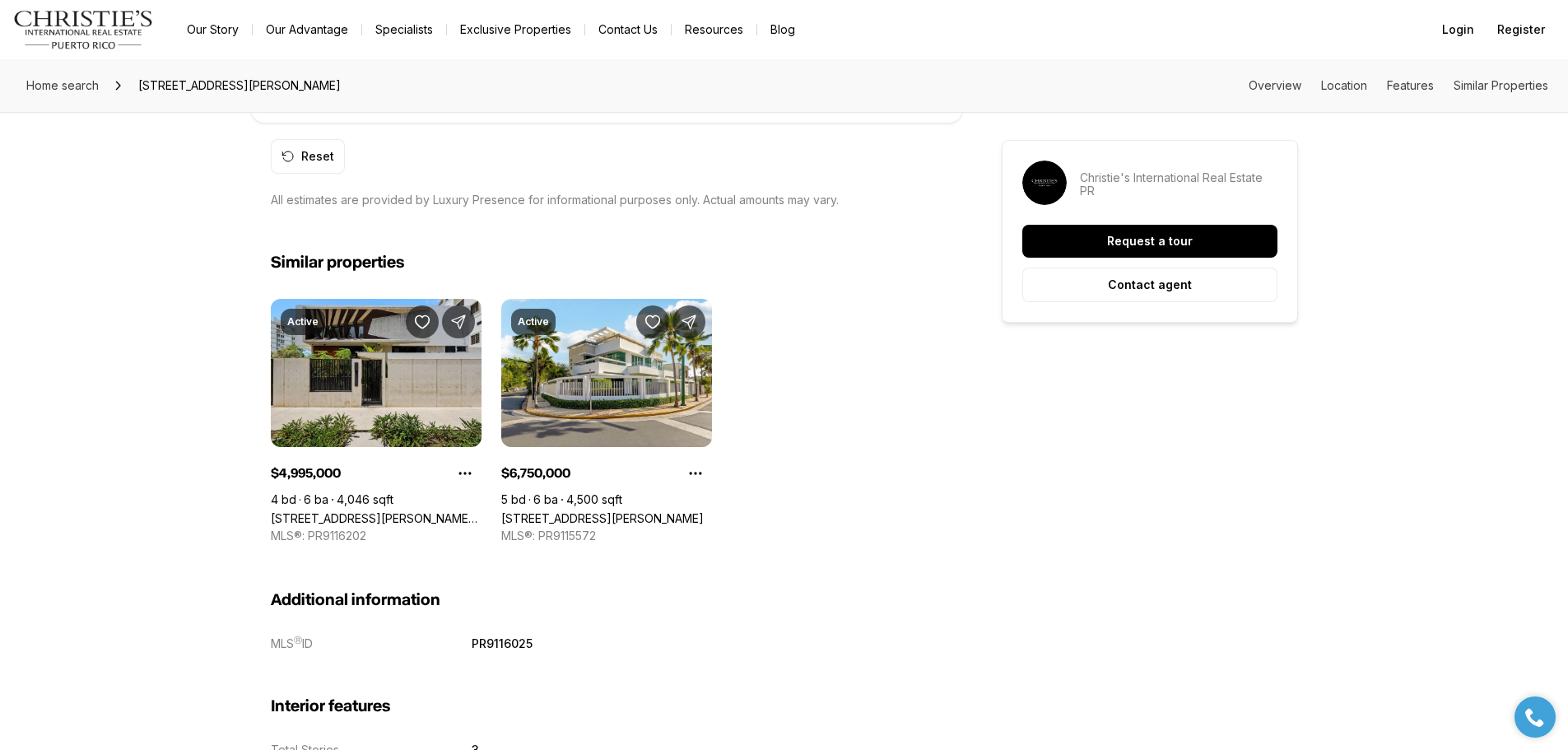
scroll to position [2058, 0]
